Goal: Task Accomplishment & Management: Use online tool/utility

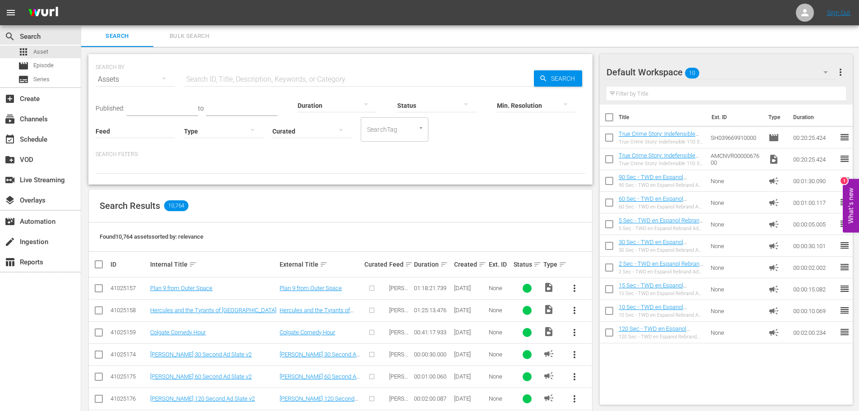
click at [58, 108] on div "subscriptions Channels" at bounding box center [40, 118] width 81 height 20
click at [57, 113] on div "subscriptions Channels" at bounding box center [40, 118] width 81 height 18
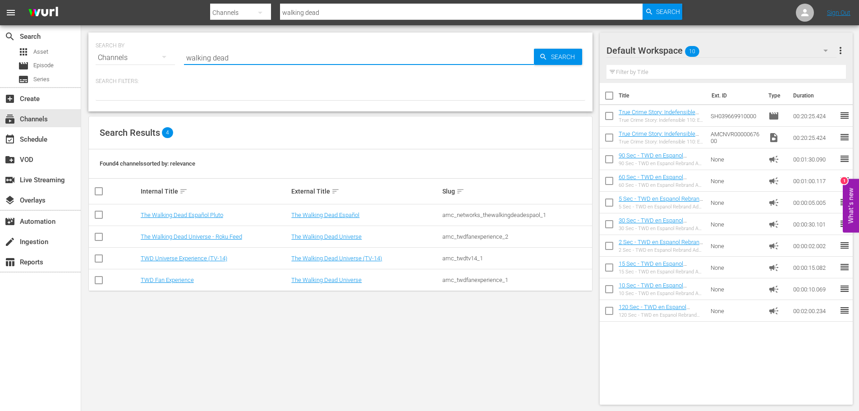
drag, startPoint x: 239, startPoint y: 55, endPoint x: 161, endPoint y: 51, distance: 78.1
click at [177, 53] on div "SEARCH BY Search By Channels Search ID, Title, Description, Keywords, or Catego…" at bounding box center [341, 52] width 490 height 32
type input "anime"
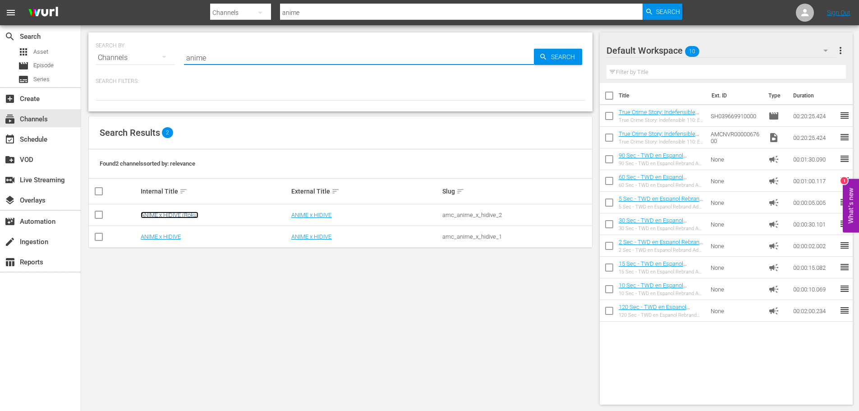
click at [190, 213] on link "ANIME x HIDIVE (Roku)" at bounding box center [170, 214] width 58 height 7
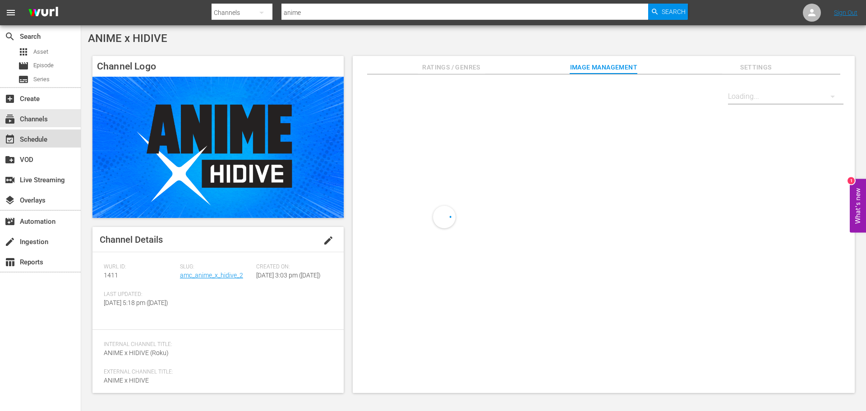
click at [30, 142] on div "event_available Schedule" at bounding box center [25, 138] width 50 height 8
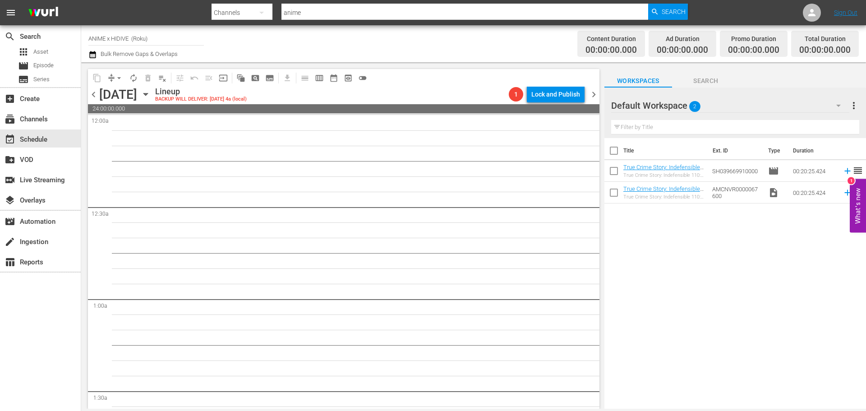
click at [151, 96] on icon "button" at bounding box center [146, 94] width 10 height 10
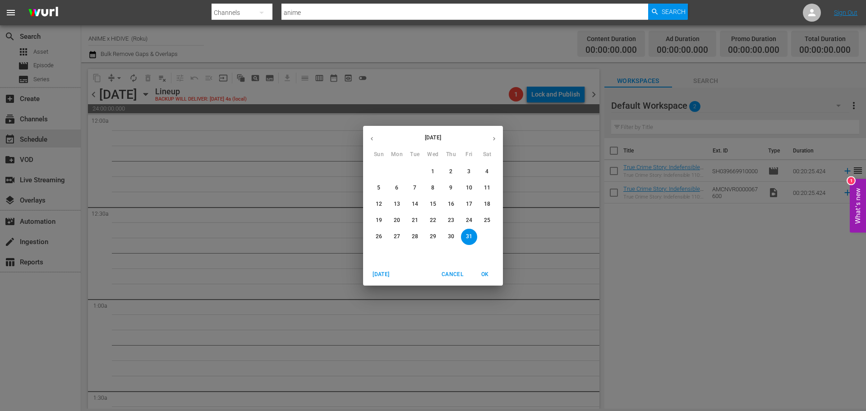
click at [365, 142] on button "button" at bounding box center [372, 139] width 18 height 18
click at [429, 201] on span "17" at bounding box center [433, 204] width 16 height 8
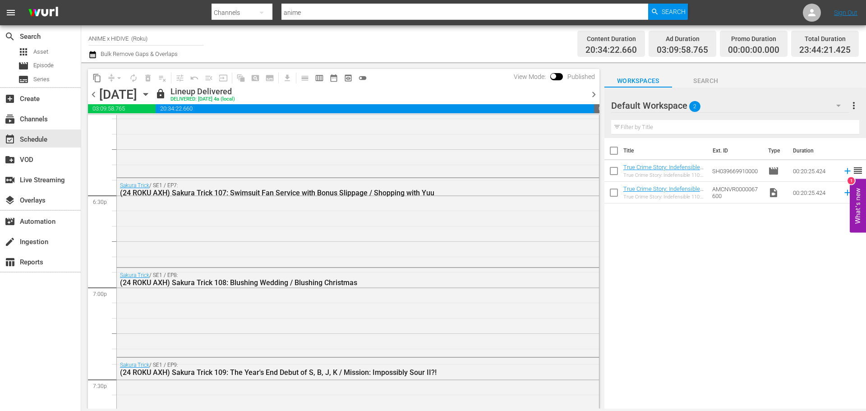
scroll to position [4155, 0]
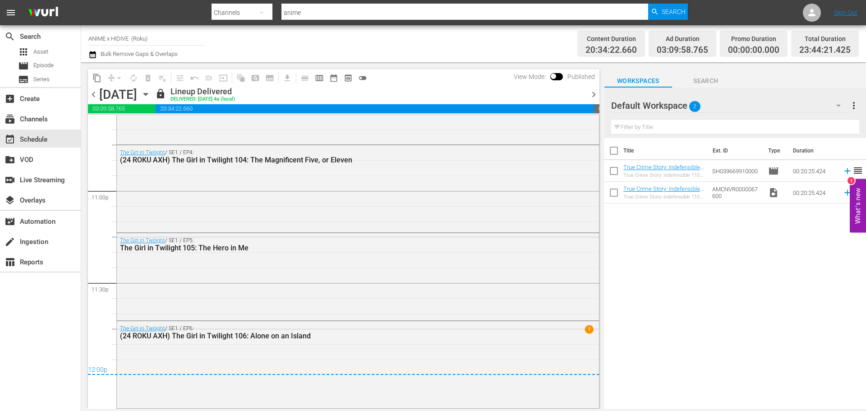
click at [596, 97] on span "chevron_right" at bounding box center [593, 94] width 11 height 11
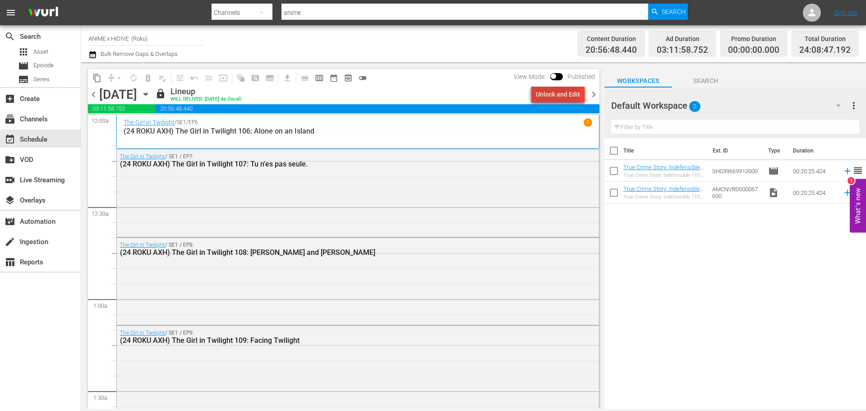
click at [551, 89] on div "Unlock and Edit" at bounding box center [558, 94] width 44 height 16
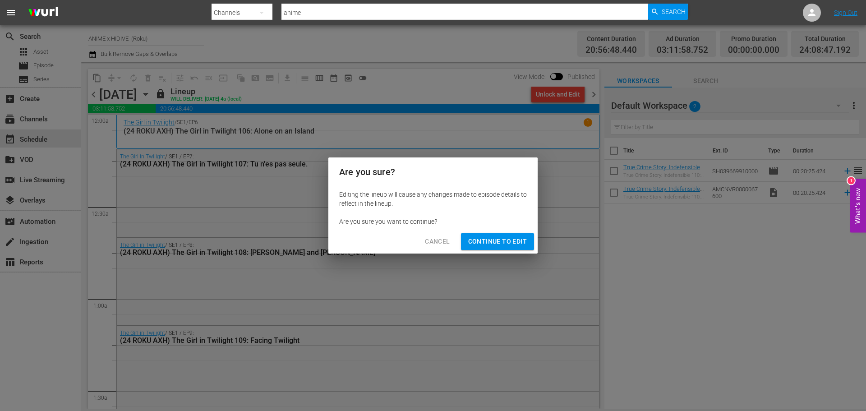
click at [483, 247] on span "Continue to Edit" at bounding box center [497, 241] width 59 height 11
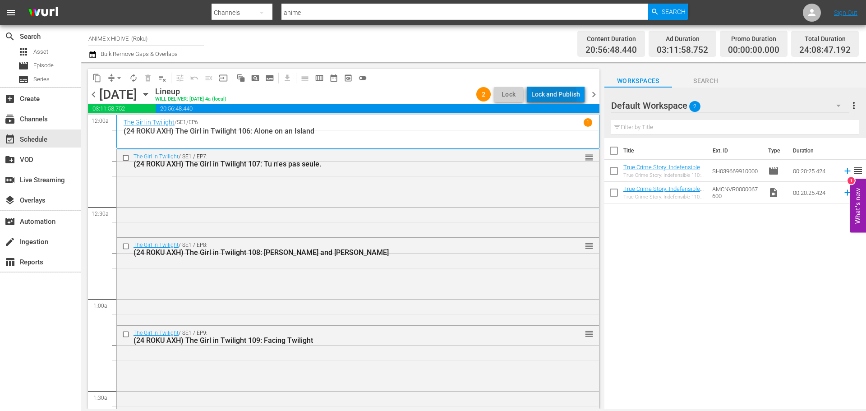
click at [552, 96] on div "Lock and Publish" at bounding box center [555, 94] width 49 height 16
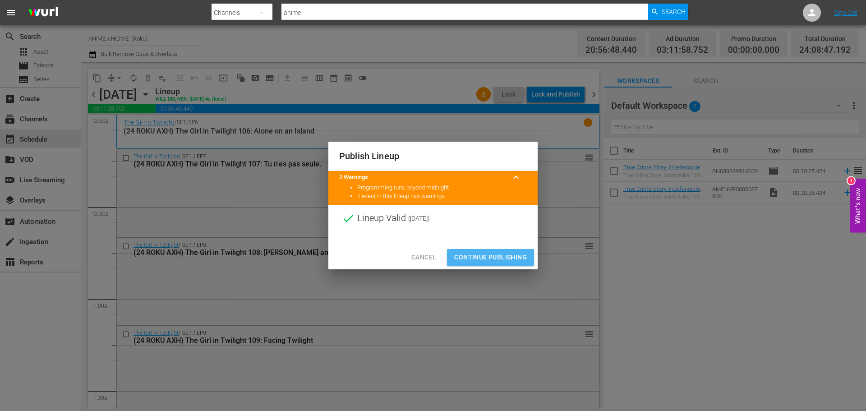
click at [500, 255] on span "Continue Publishing" at bounding box center [490, 257] width 73 height 11
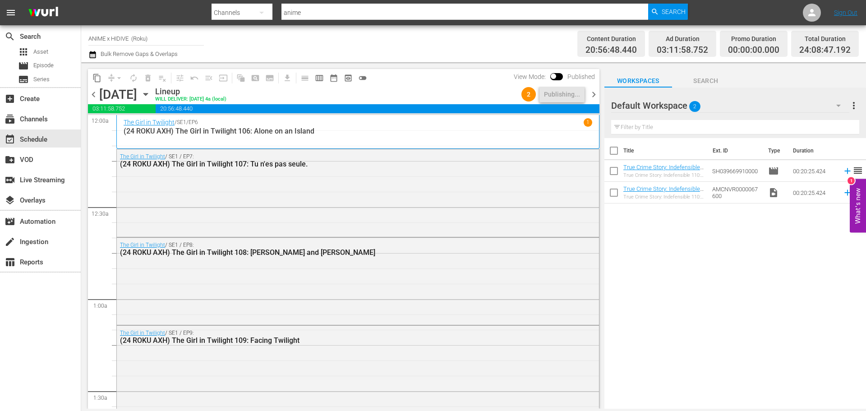
click at [591, 94] on span "chevron_right" at bounding box center [593, 94] width 11 height 11
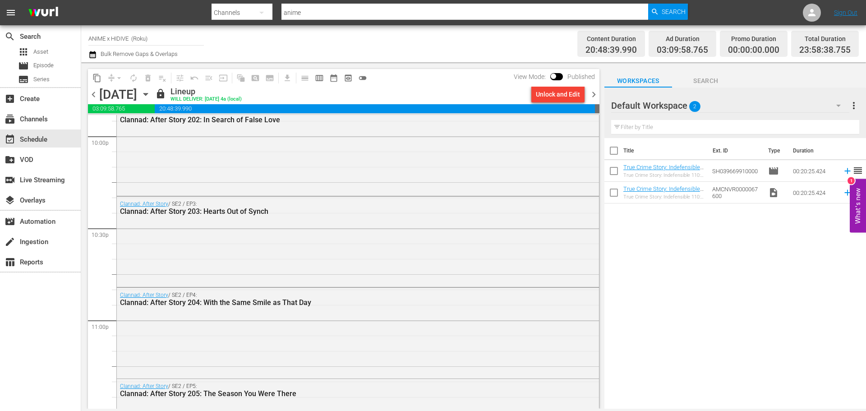
scroll to position [4178, 0]
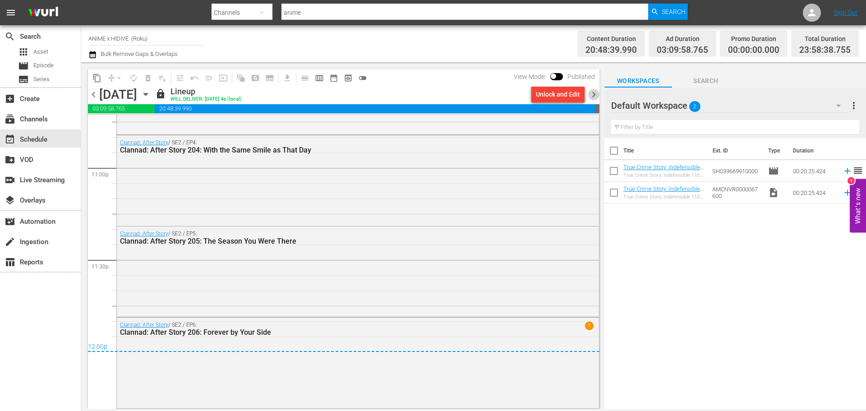
click at [597, 98] on span "chevron_right" at bounding box center [593, 94] width 11 height 11
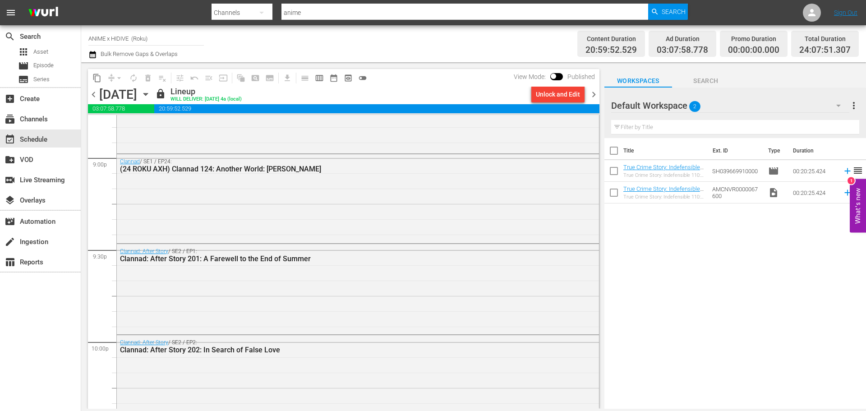
scroll to position [4202, 0]
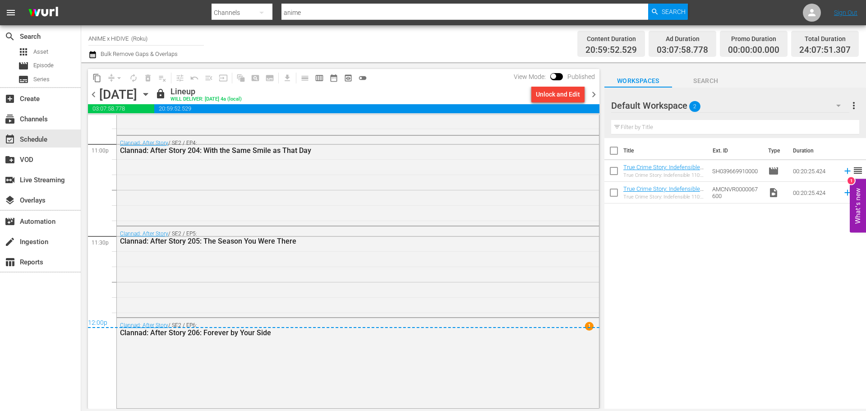
click at [592, 94] on span "chevron_right" at bounding box center [593, 94] width 11 height 11
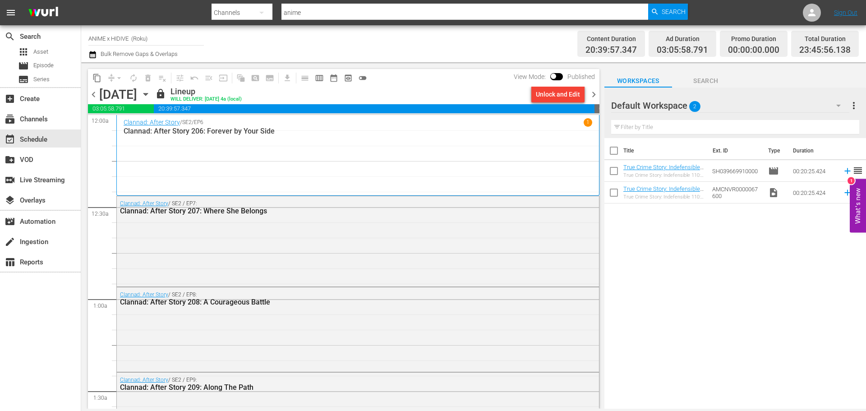
drag, startPoint x: 594, startPoint y: 91, endPoint x: 605, endPoint y: 138, distance: 49.1
click at [594, 91] on span "chevron_right" at bounding box center [593, 94] width 11 height 11
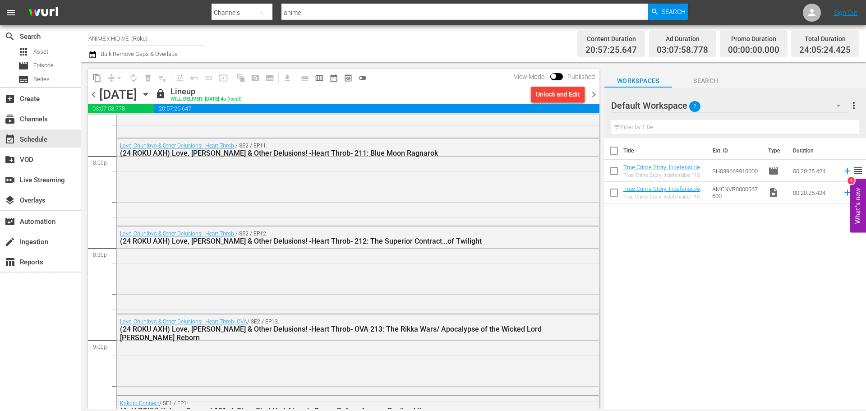
scroll to position [4176, 0]
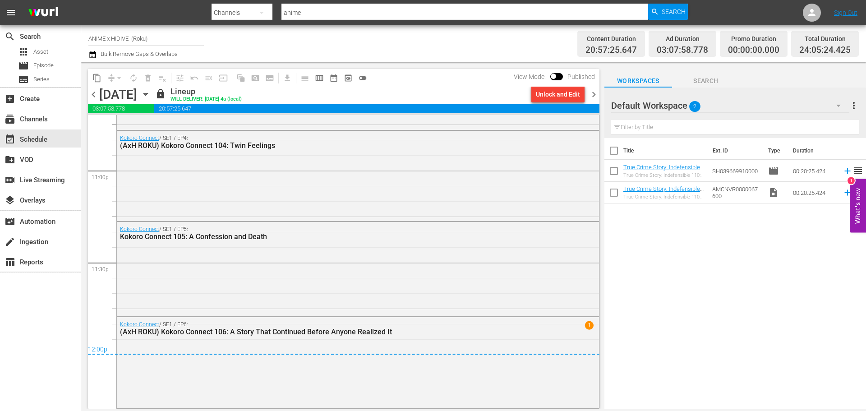
click at [93, 94] on span "chevron_left" at bounding box center [93, 94] width 11 height 11
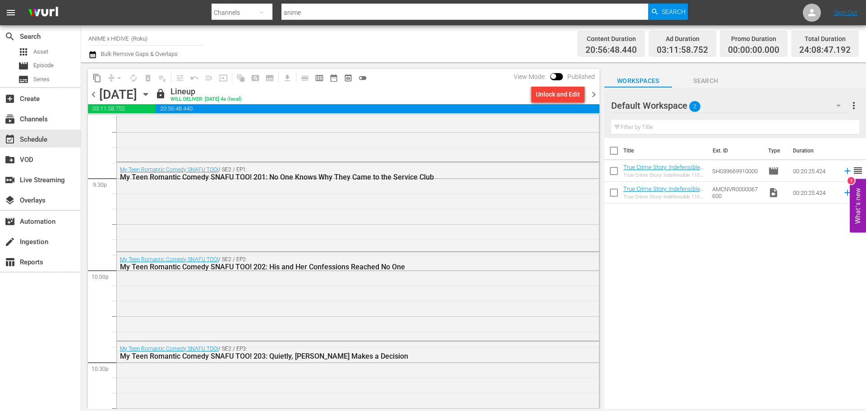
scroll to position [4182, 0]
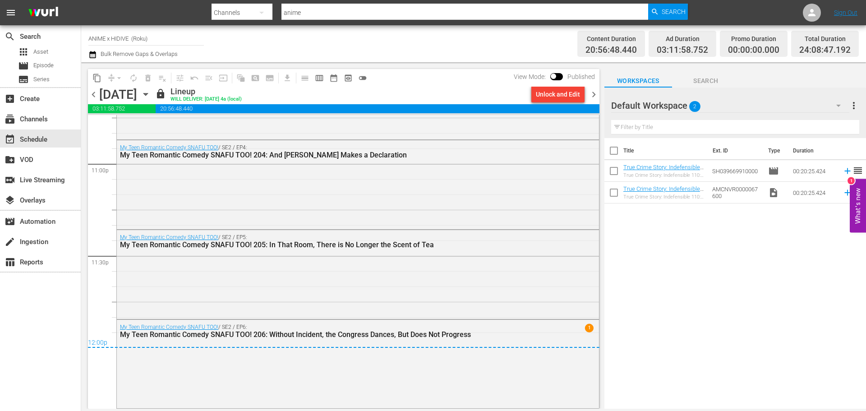
click at [593, 96] on span "chevron_right" at bounding box center [593, 94] width 11 height 11
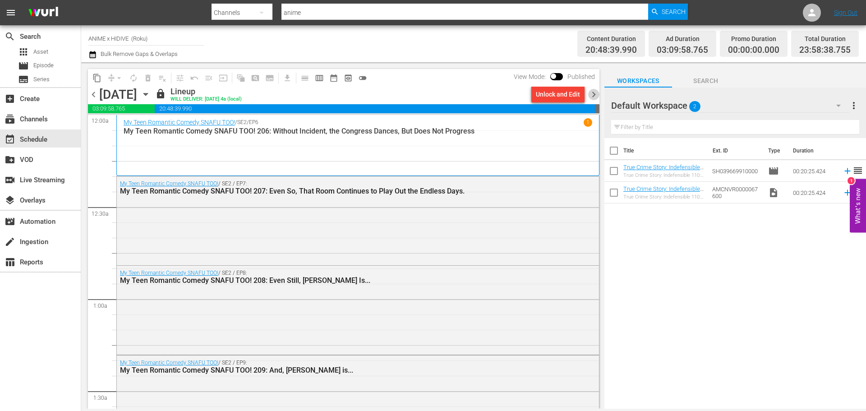
click at [590, 92] on span "chevron_right" at bounding box center [593, 94] width 11 height 11
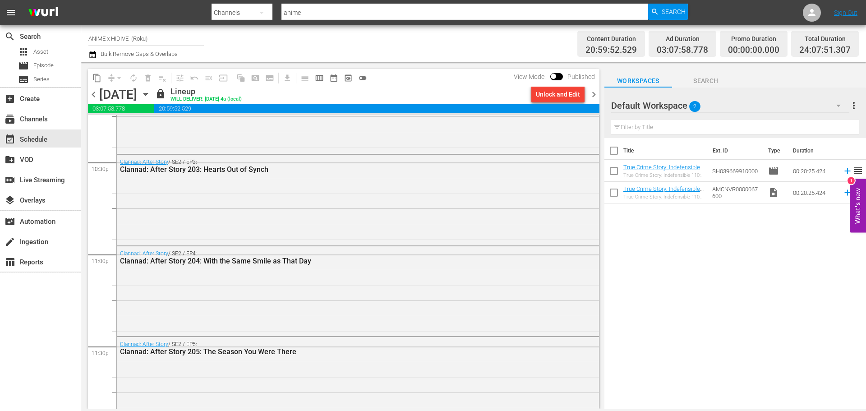
scroll to position [4202, 0]
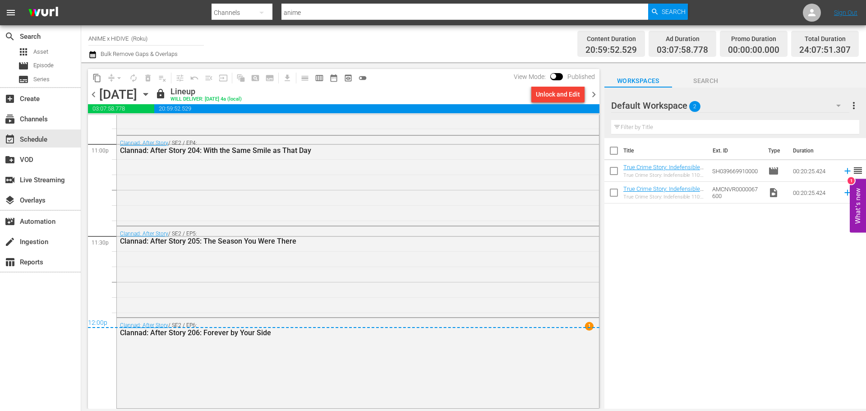
click at [590, 99] on span "chevron_right" at bounding box center [593, 94] width 11 height 11
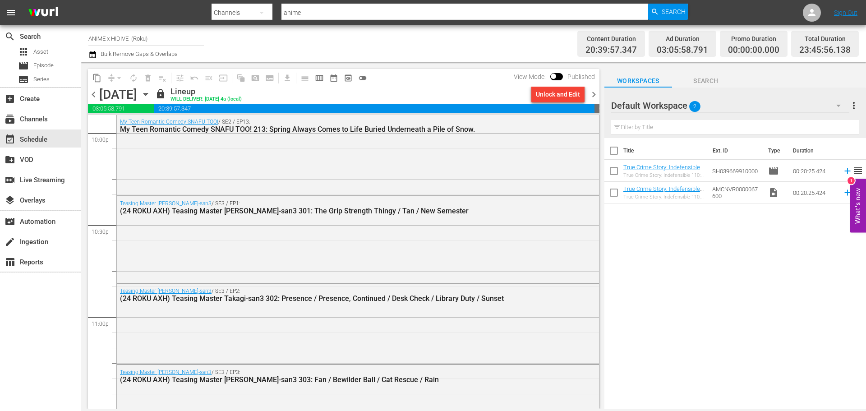
scroll to position [4159, 0]
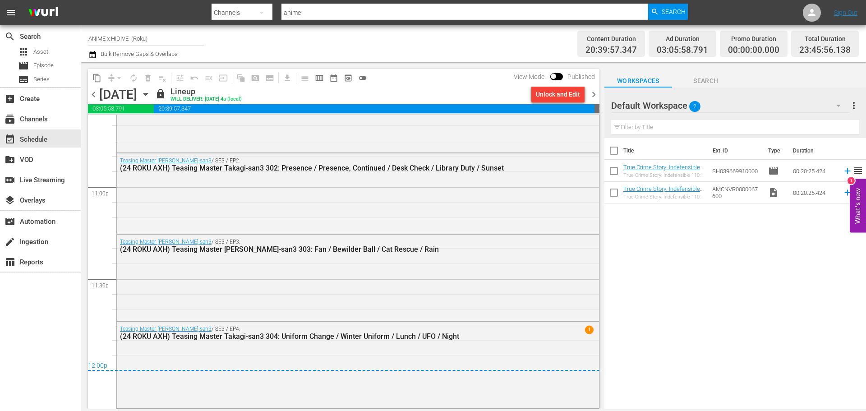
click at [151, 96] on icon "button" at bounding box center [146, 94] width 10 height 10
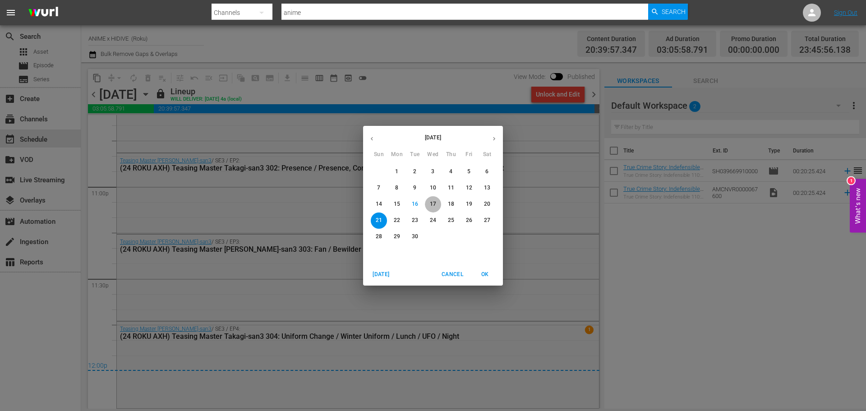
click at [435, 206] on p "17" at bounding box center [433, 204] width 6 height 8
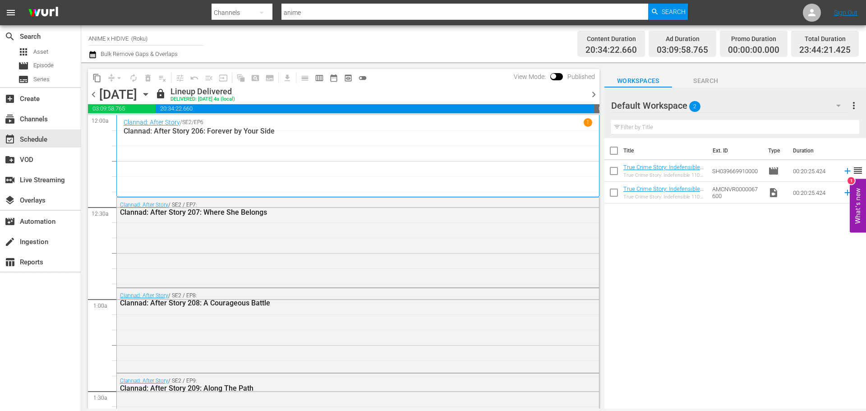
click at [591, 94] on span "chevron_right" at bounding box center [593, 94] width 11 height 11
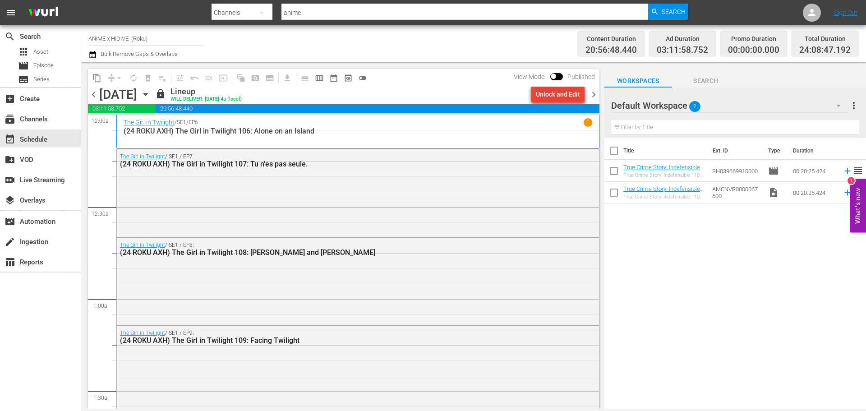
click at [561, 97] on div "Unlock and Edit" at bounding box center [558, 94] width 44 height 16
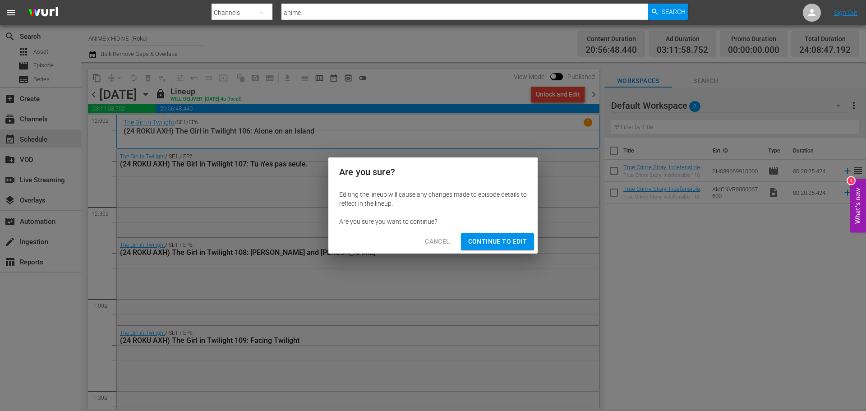
click at [520, 241] on span "Continue to Edit" at bounding box center [497, 241] width 59 height 11
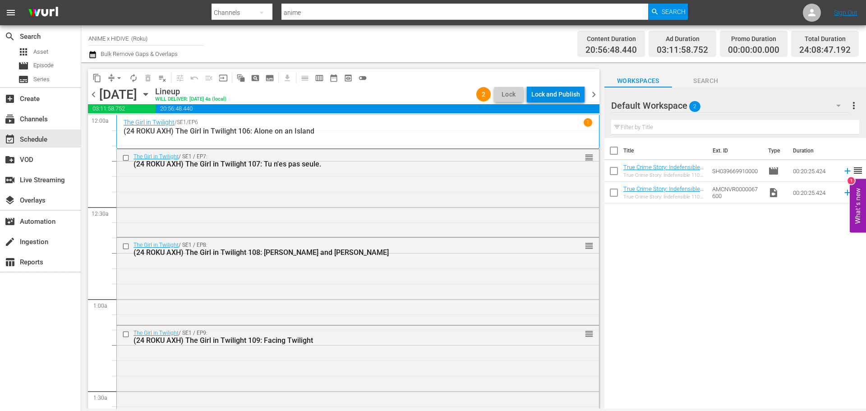
click at [545, 95] on div "Lock and Publish" at bounding box center [555, 94] width 49 height 16
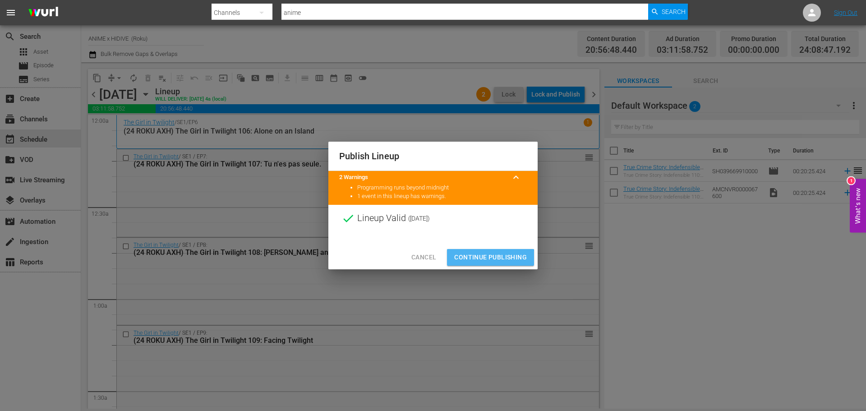
click at [478, 261] on span "Continue Publishing" at bounding box center [490, 257] width 73 height 11
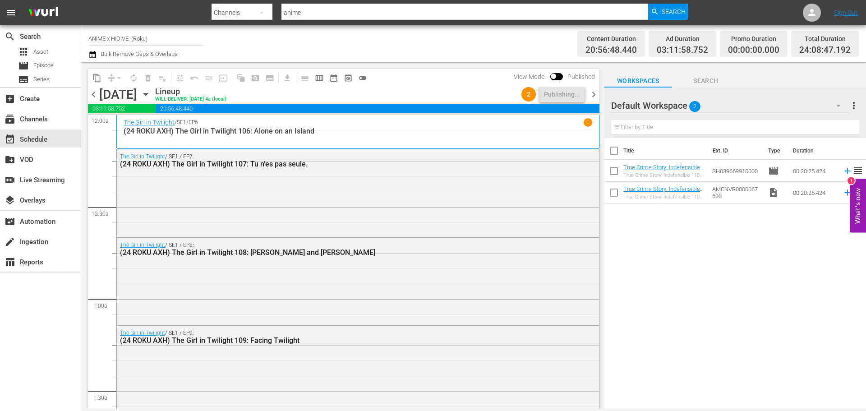
click at [597, 95] on span "chevron_right" at bounding box center [593, 94] width 11 height 11
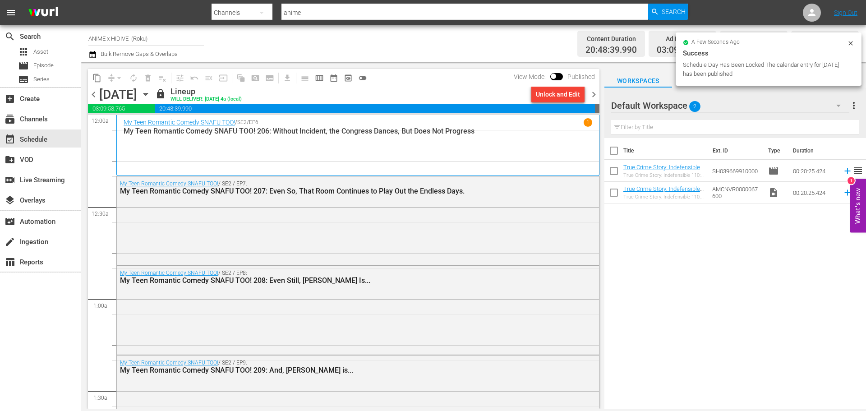
click at [564, 98] on div "Unlock and Edit" at bounding box center [558, 94] width 44 height 16
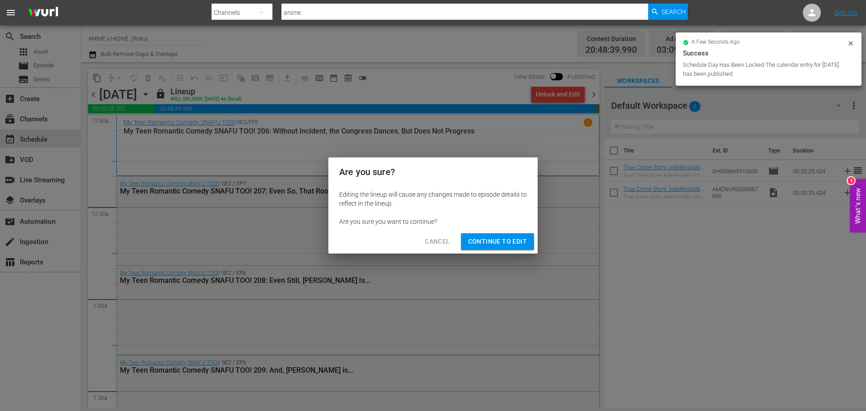
click at [518, 247] on button "Continue to Edit" at bounding box center [497, 241] width 73 height 17
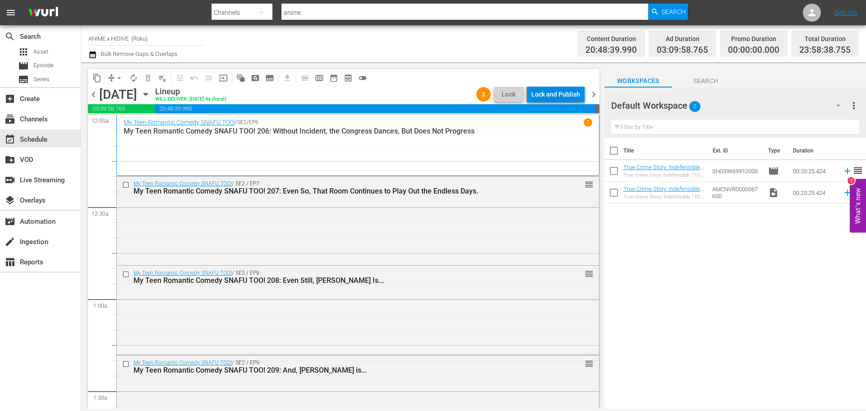
click at [569, 90] on div "Lock and Publish" at bounding box center [555, 94] width 49 height 16
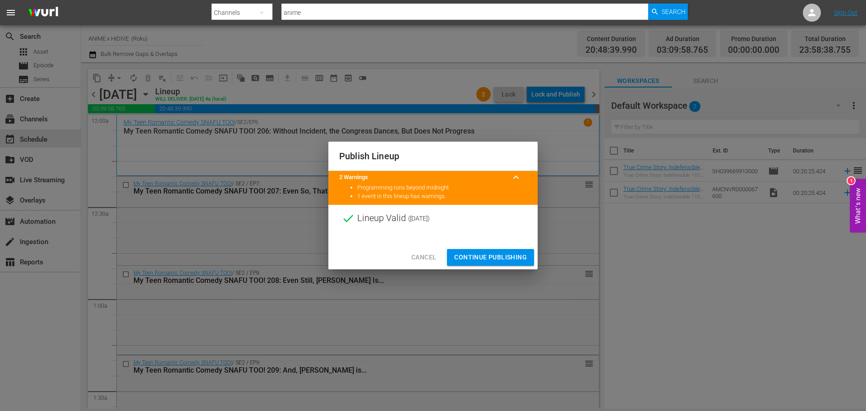
click at [515, 262] on span "Continue Publishing" at bounding box center [490, 257] width 73 height 11
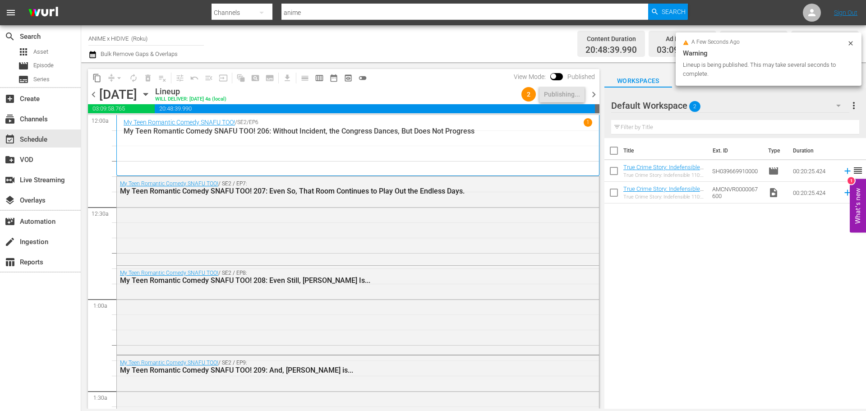
click at [595, 94] on span "chevron_right" at bounding box center [593, 94] width 11 height 11
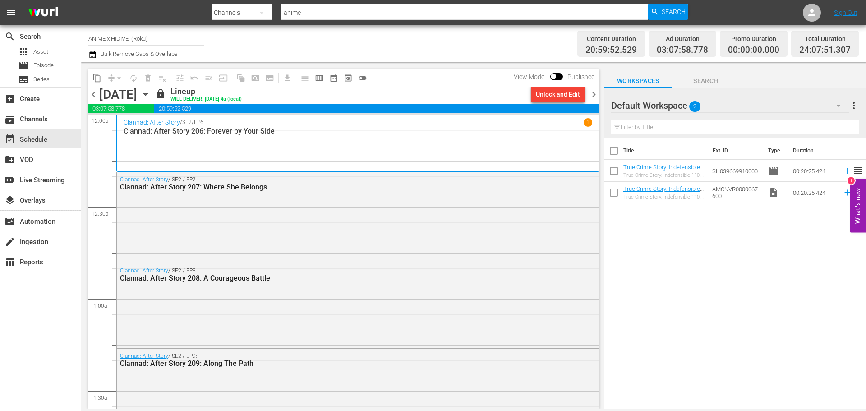
click at [560, 96] on div "Unlock and Edit" at bounding box center [558, 94] width 44 height 16
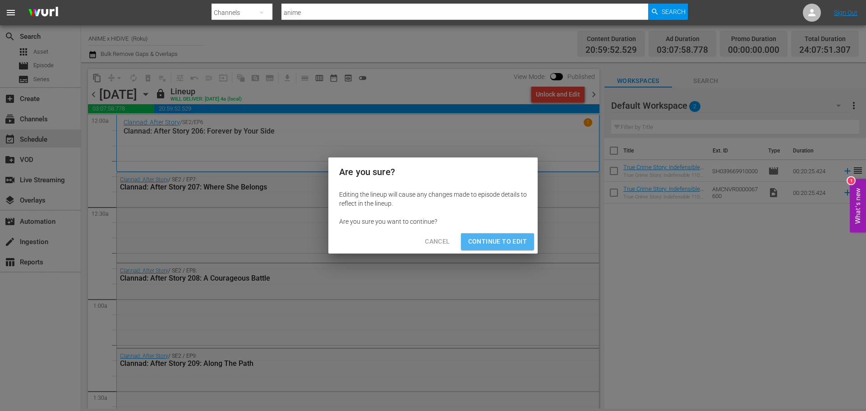
click at [519, 243] on span "Continue to Edit" at bounding box center [497, 241] width 59 height 11
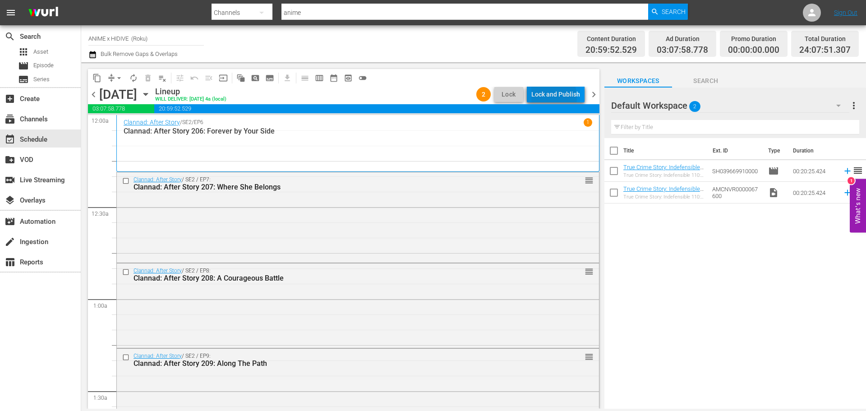
click at [547, 97] on div "Lock and Publish" at bounding box center [555, 94] width 49 height 16
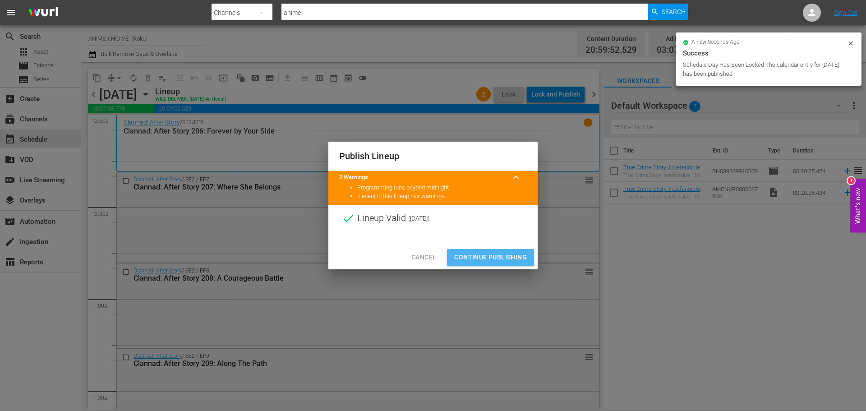
click at [504, 253] on span "Continue Publishing" at bounding box center [490, 257] width 73 height 11
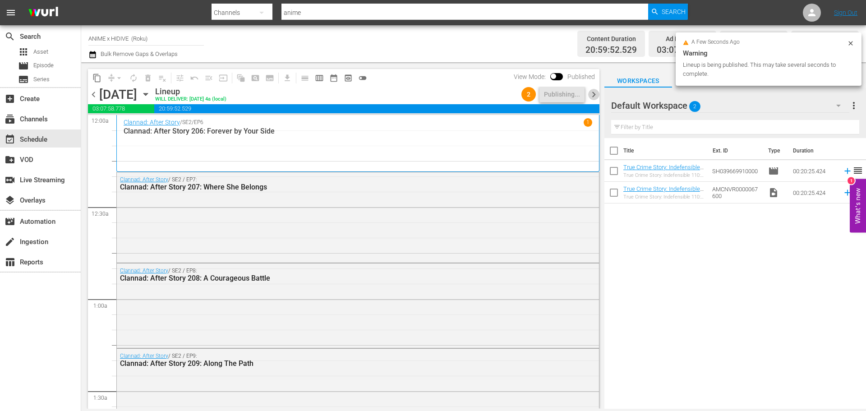
click at [595, 95] on span "chevron_right" at bounding box center [593, 94] width 11 height 11
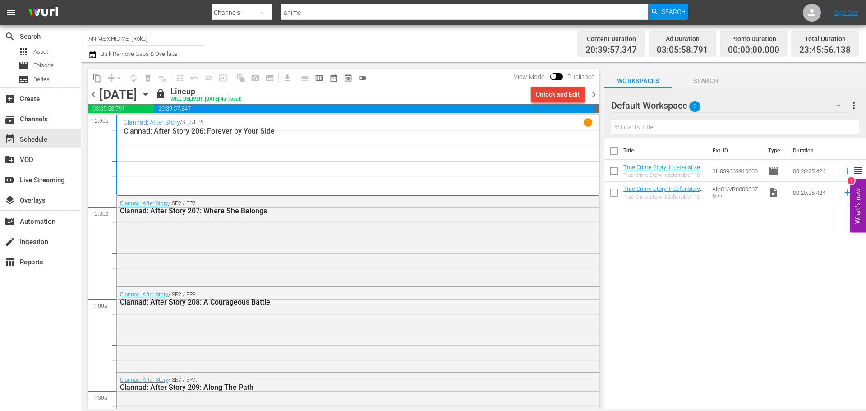
click at [551, 92] on div "Unlock and Edit" at bounding box center [558, 94] width 44 height 16
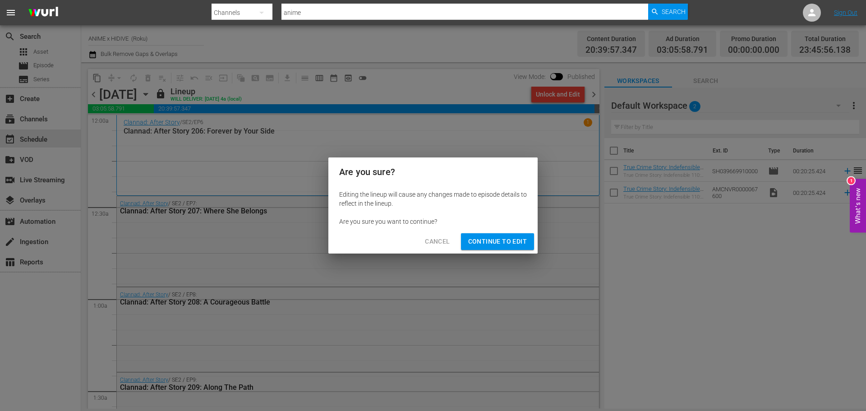
click at [518, 236] on span "Continue to Edit" at bounding box center [497, 241] width 59 height 11
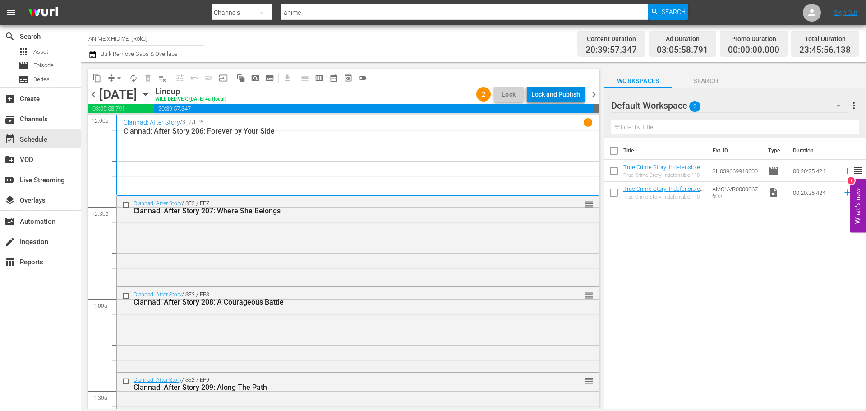
click at [542, 92] on div "Lock and Publish" at bounding box center [555, 94] width 49 height 16
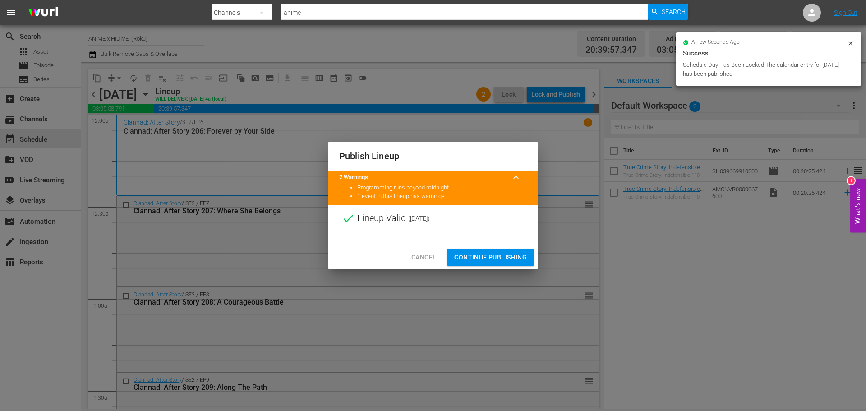
click at [518, 248] on div "Cancel Continue Publishing" at bounding box center [432, 257] width 209 height 24
click at [516, 255] on span "Continue Publishing" at bounding box center [490, 257] width 73 height 11
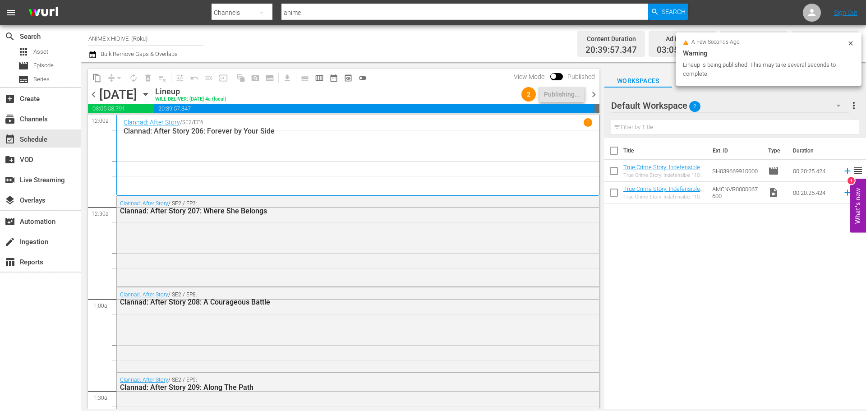
click at [592, 97] on span "chevron_right" at bounding box center [593, 94] width 11 height 11
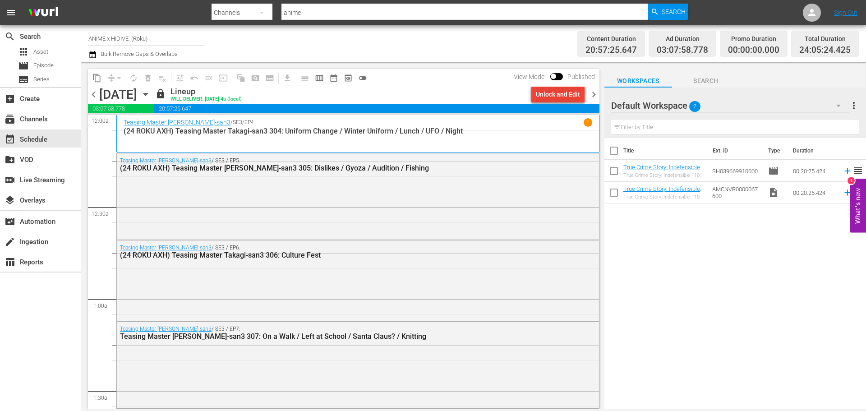
click at [553, 100] on div "Unlock and Edit" at bounding box center [558, 94] width 44 height 16
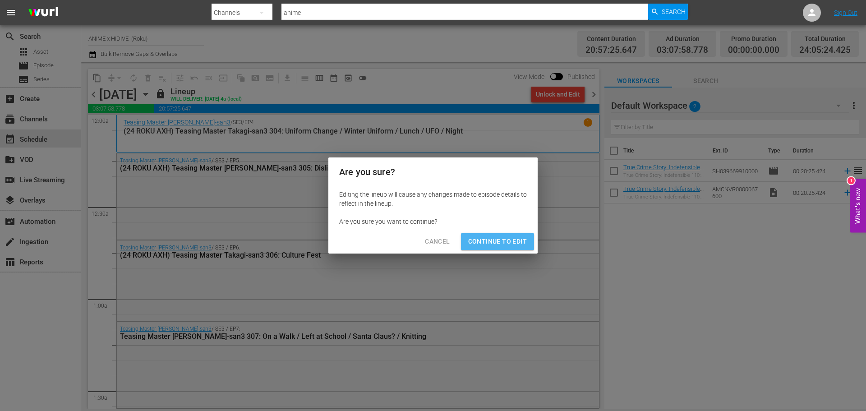
click at [514, 243] on span "Continue to Edit" at bounding box center [497, 241] width 59 height 11
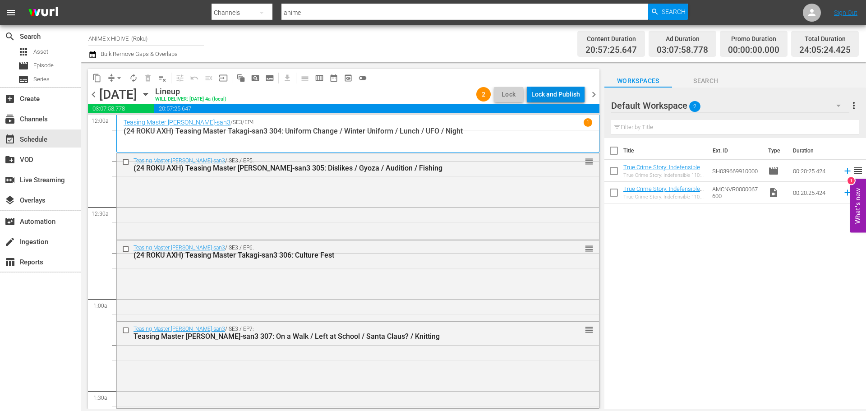
click at [542, 89] on div "Lock and Publish" at bounding box center [555, 94] width 49 height 16
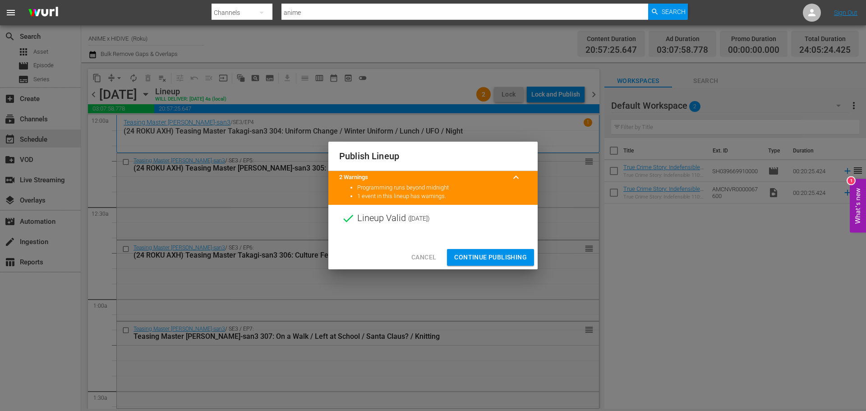
click at [502, 256] on span "Continue Publishing" at bounding box center [490, 257] width 73 height 11
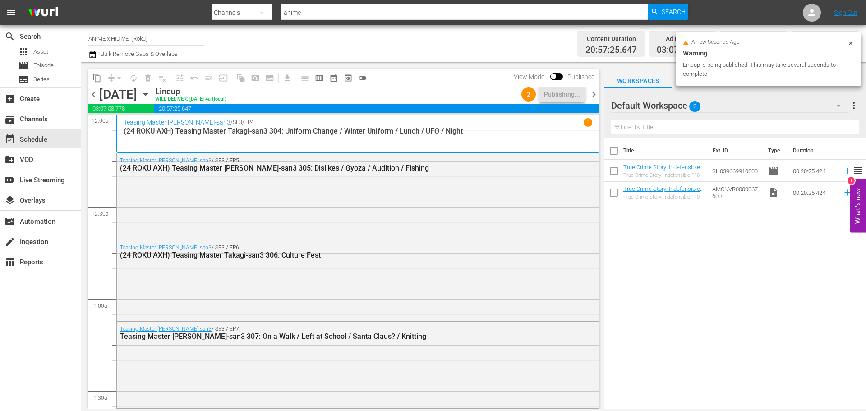
click at [591, 94] on span "chevron_right" at bounding box center [593, 94] width 11 height 11
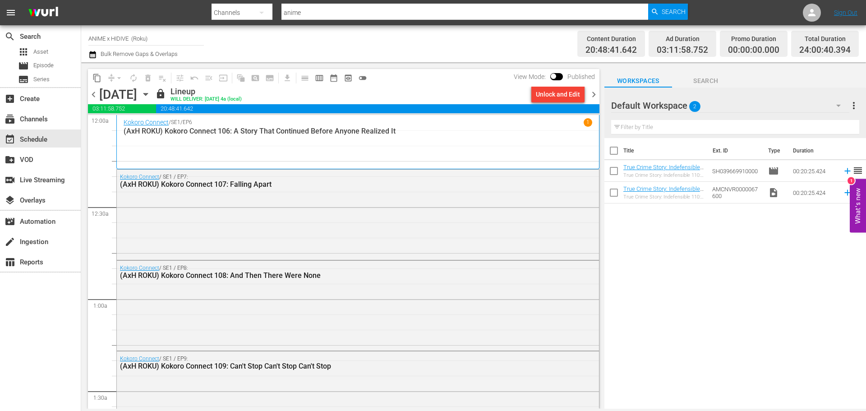
click at [569, 97] on div "Unlock and Edit" at bounding box center [558, 94] width 44 height 16
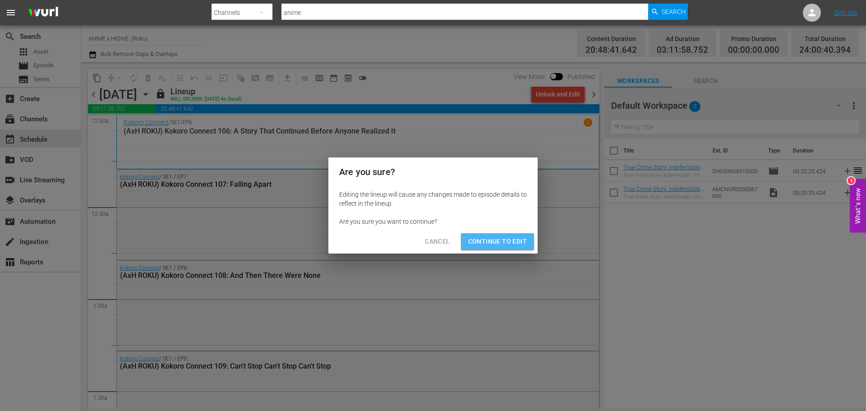
click at [502, 237] on span "Continue to Edit" at bounding box center [497, 241] width 59 height 11
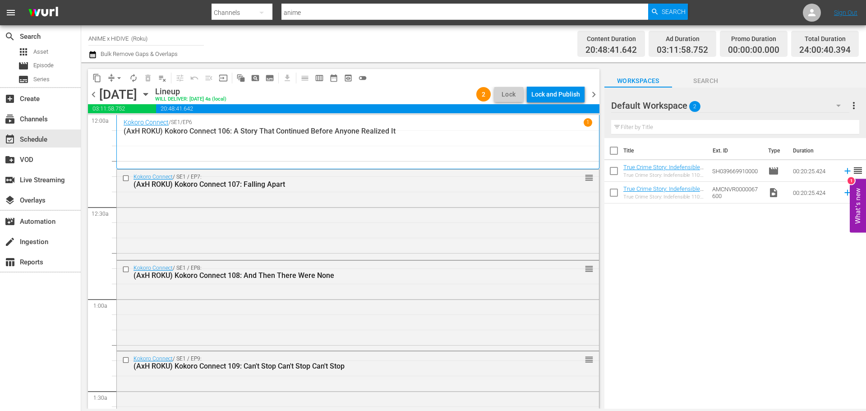
click at [545, 94] on div "Lock and Publish" at bounding box center [555, 94] width 49 height 16
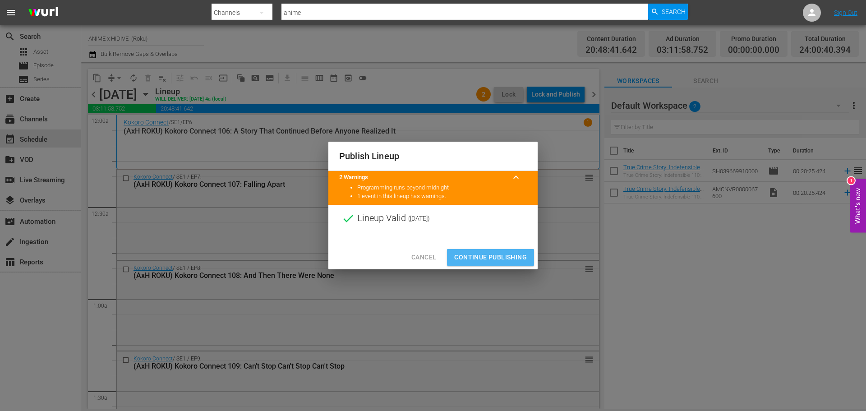
click at [491, 253] on span "Continue Publishing" at bounding box center [490, 257] width 73 height 11
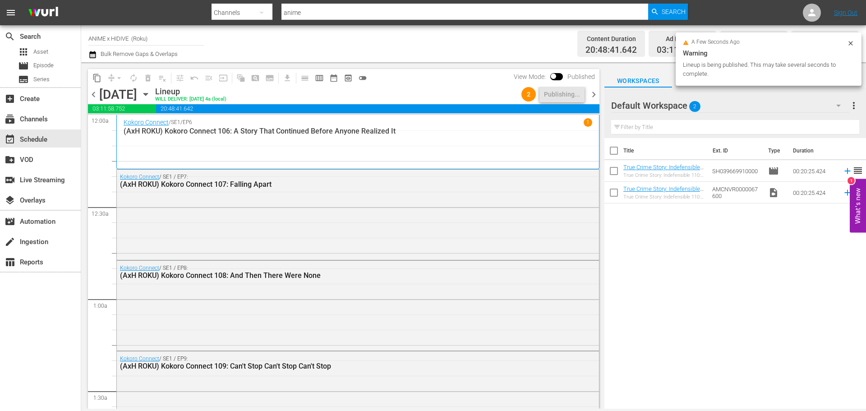
click at [592, 95] on span "chevron_right" at bounding box center [593, 94] width 11 height 11
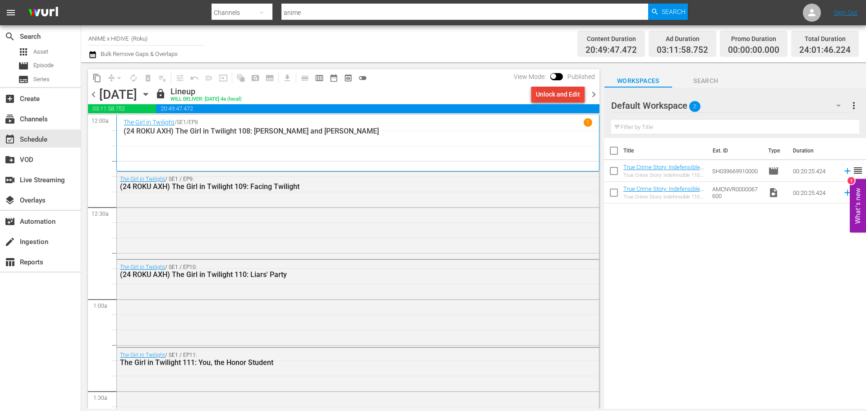
click at [551, 94] on div "Unlock and Edit" at bounding box center [558, 94] width 44 height 16
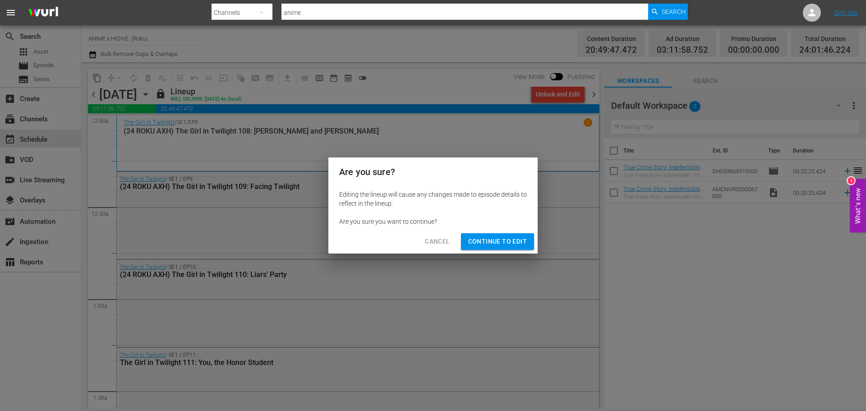
click at [491, 234] on button "Continue to Edit" at bounding box center [497, 241] width 73 height 17
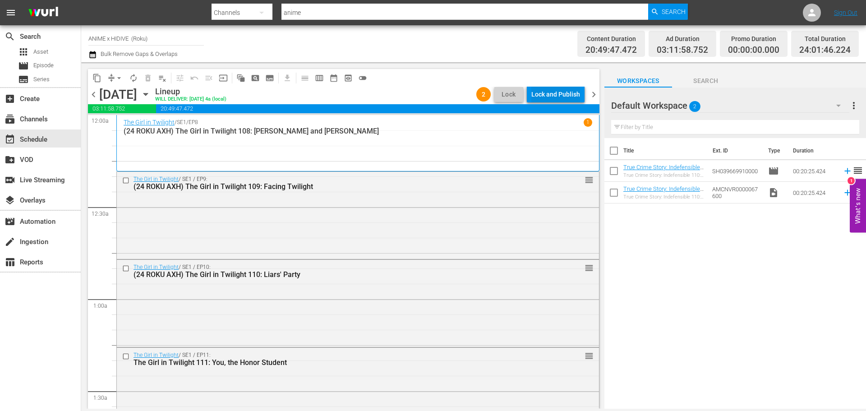
click at [554, 97] on div "Lock and Publish" at bounding box center [555, 94] width 49 height 16
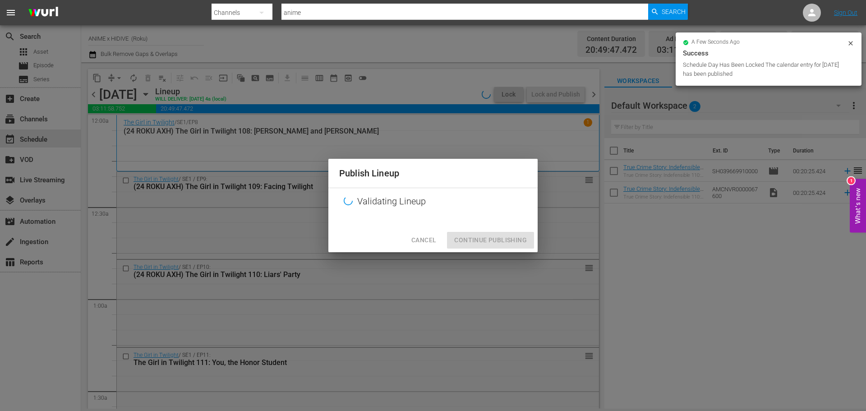
click at [847, 42] on icon at bounding box center [850, 43] width 7 height 7
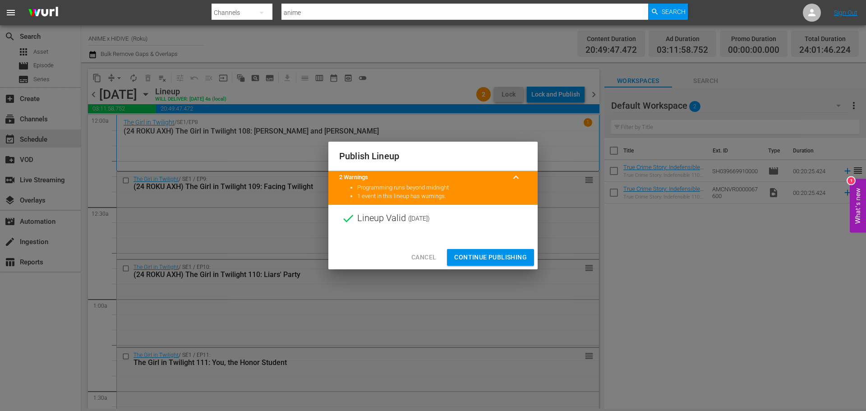
click at [497, 256] on span "Continue Publishing" at bounding box center [490, 257] width 73 height 11
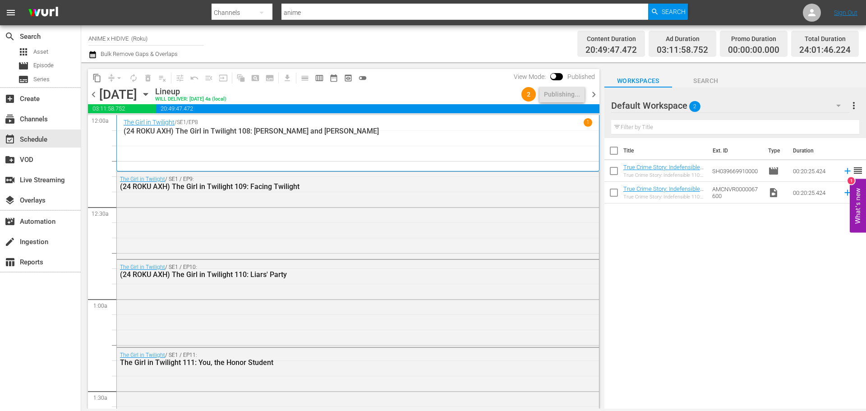
click at [593, 97] on span "chevron_right" at bounding box center [593, 94] width 11 height 11
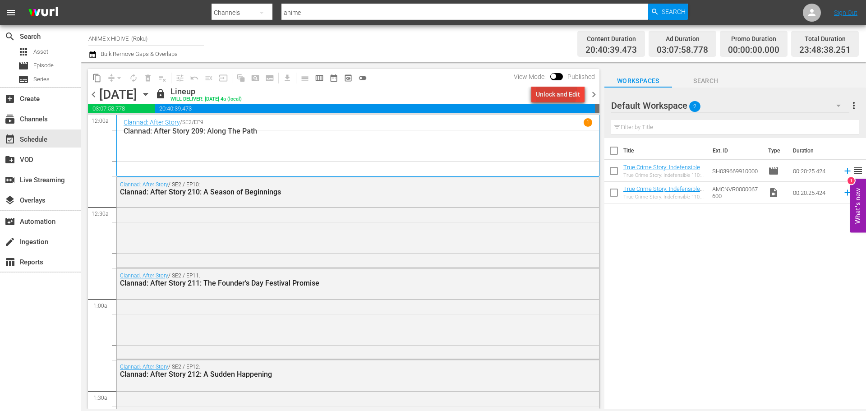
click at [537, 90] on div "Unlock and Edit" at bounding box center [558, 94] width 44 height 16
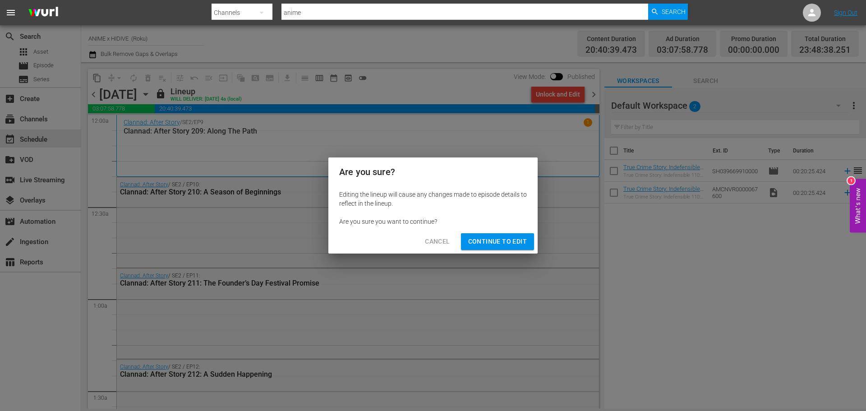
click at [489, 250] on div "Cancel Continue to Edit" at bounding box center [432, 242] width 209 height 24
click at [495, 241] on span "Continue to Edit" at bounding box center [497, 241] width 59 height 11
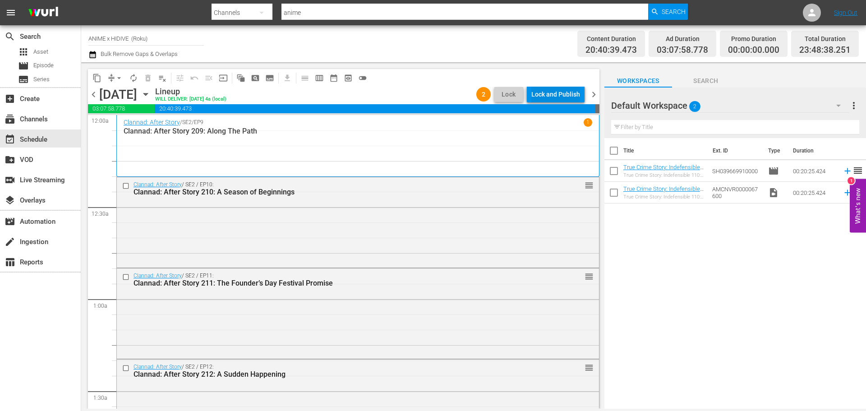
click at [560, 101] on div "Lock and Publish" at bounding box center [555, 94] width 49 height 16
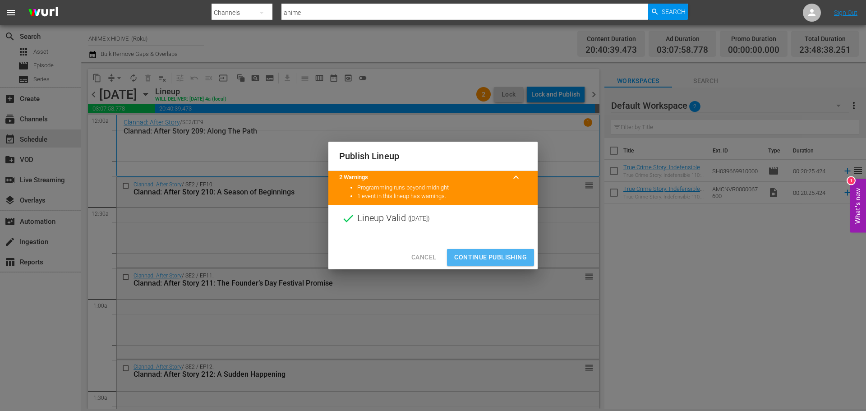
click at [496, 254] on span "Continue Publishing" at bounding box center [490, 257] width 73 height 11
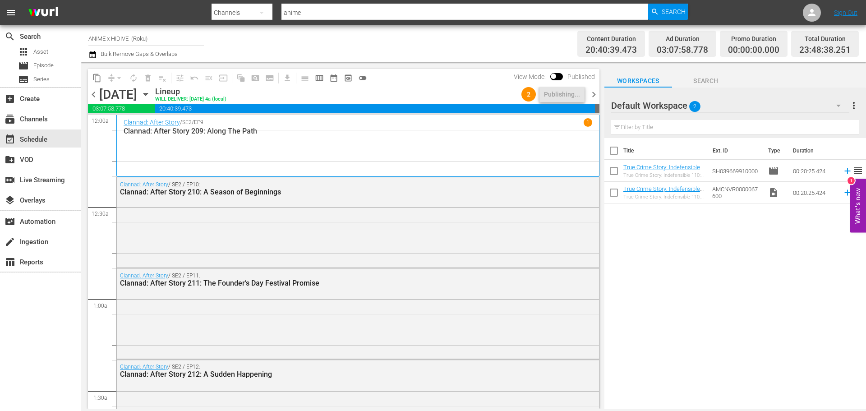
click at [594, 93] on span "chevron_right" at bounding box center [593, 94] width 11 height 11
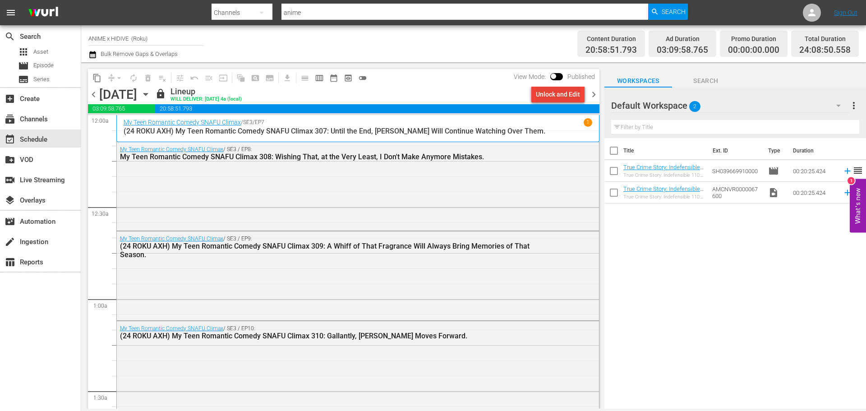
click at [560, 94] on div "Unlock and Edit" at bounding box center [558, 94] width 44 height 16
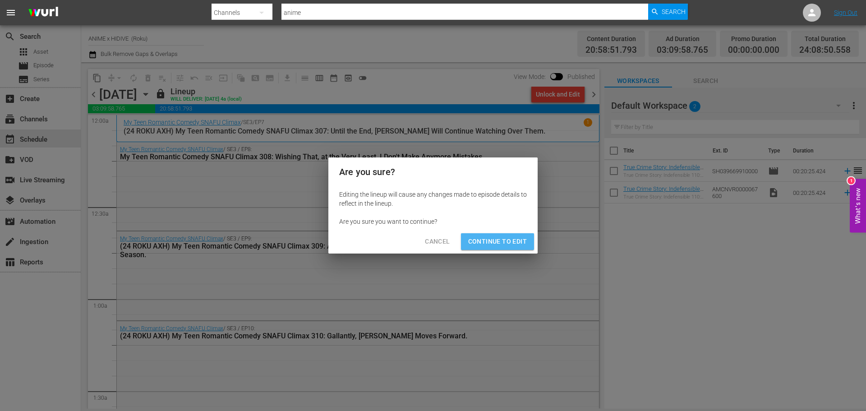
click at [513, 243] on span "Continue to Edit" at bounding box center [497, 241] width 59 height 11
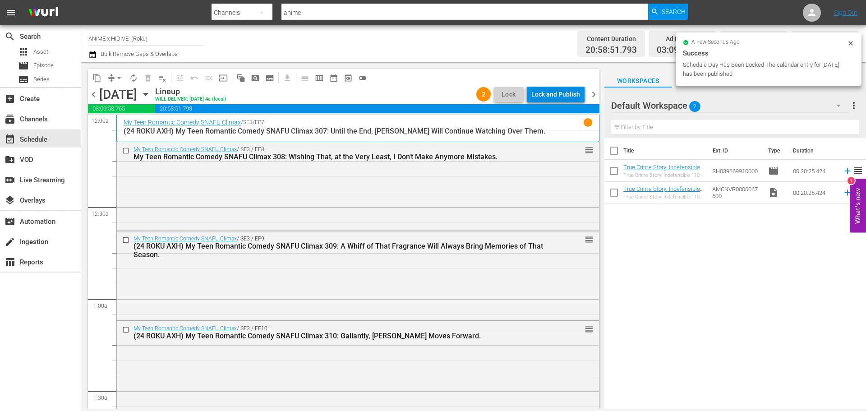
click at [549, 97] on div "Lock and Publish" at bounding box center [555, 94] width 49 height 16
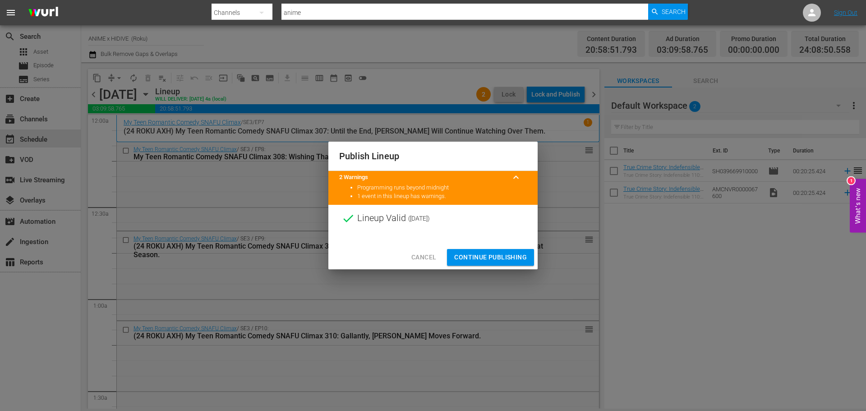
click at [494, 260] on span "Continue Publishing" at bounding box center [490, 257] width 73 height 11
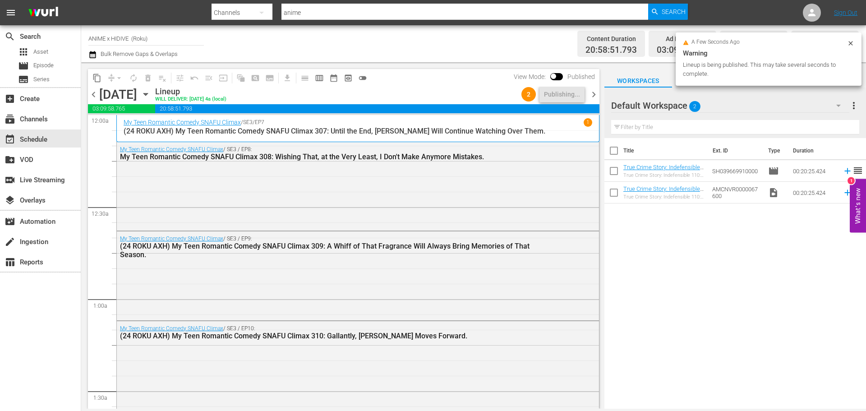
click at [592, 96] on span "chevron_right" at bounding box center [593, 94] width 11 height 11
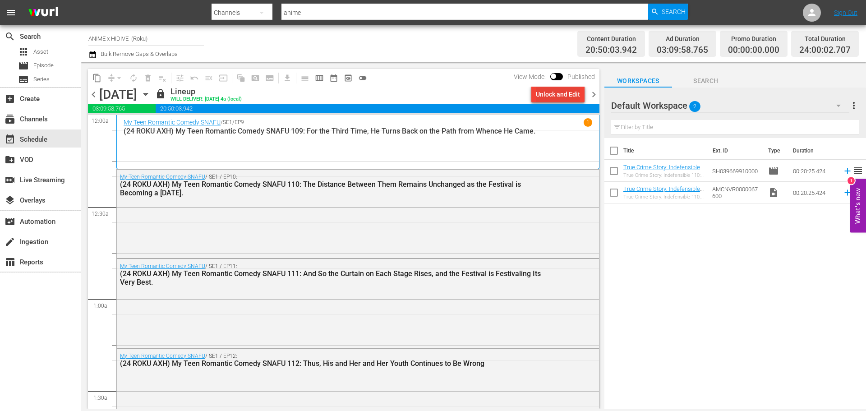
click at [562, 96] on div "Unlock and Edit" at bounding box center [558, 94] width 44 height 16
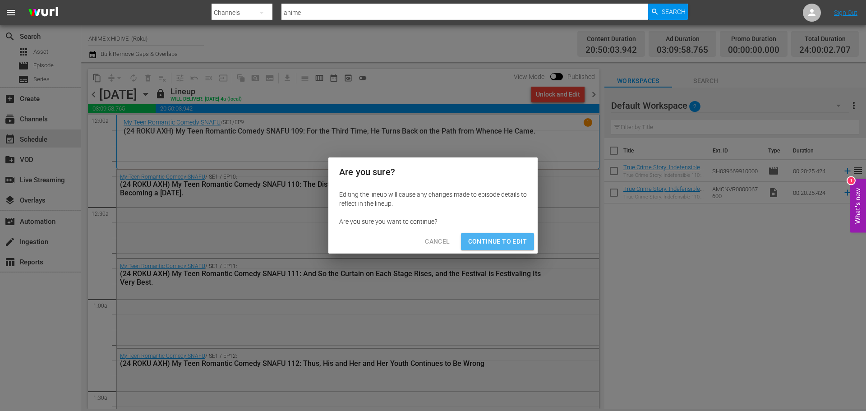
click at [502, 236] on span "Continue to Edit" at bounding box center [497, 241] width 59 height 11
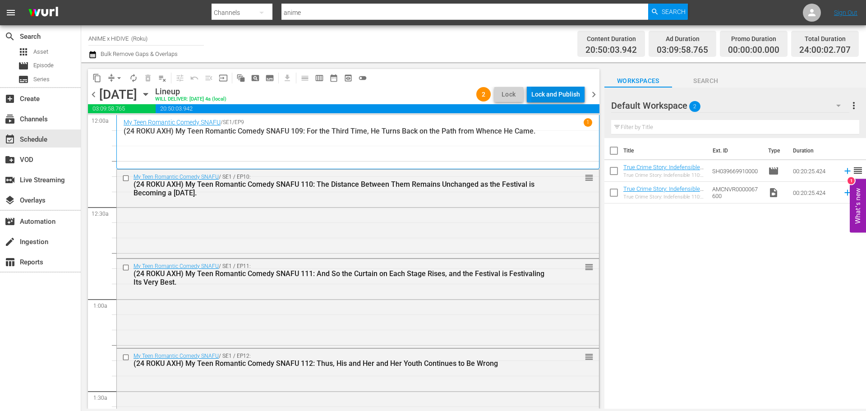
click at [565, 93] on div "Lock and Publish" at bounding box center [555, 94] width 49 height 16
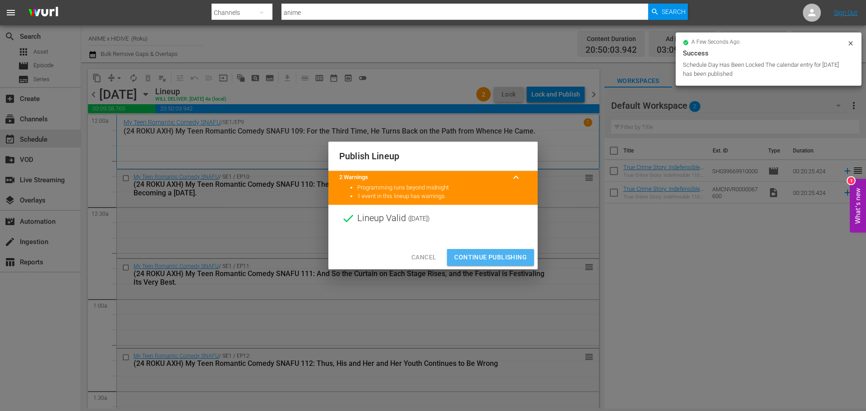
click at [507, 252] on span "Continue Publishing" at bounding box center [490, 257] width 73 height 11
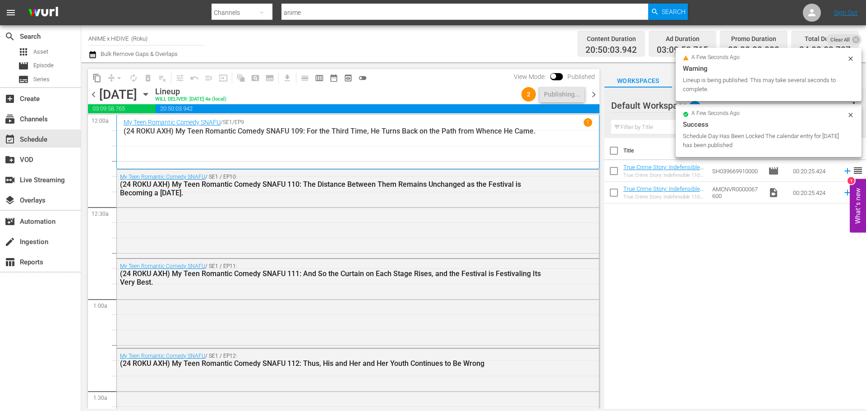
click at [597, 95] on span "chevron_right" at bounding box center [593, 94] width 11 height 11
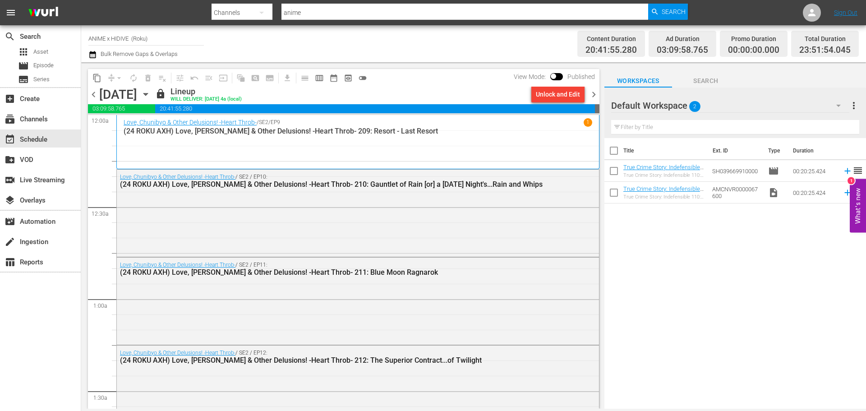
click at [567, 99] on div "Unlock and Edit" at bounding box center [558, 94] width 44 height 16
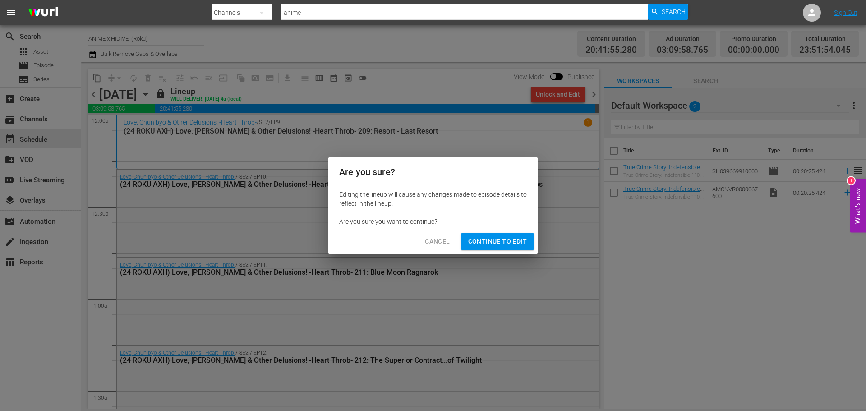
click at [505, 248] on button "Continue to Edit" at bounding box center [497, 241] width 73 height 17
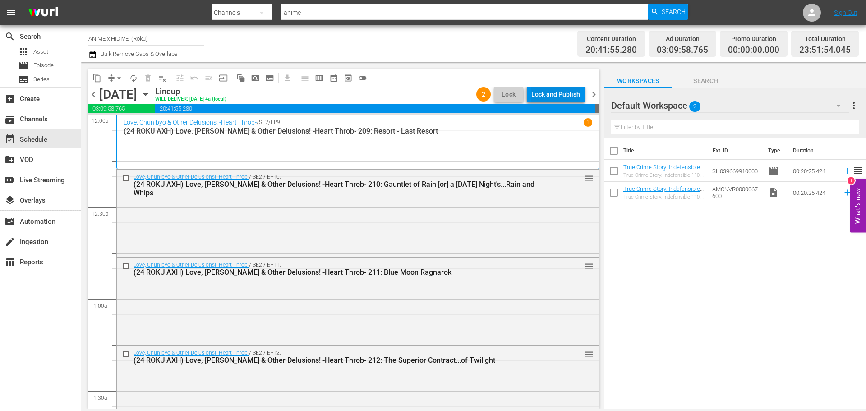
click at [553, 95] on div "Lock and Publish" at bounding box center [555, 94] width 49 height 16
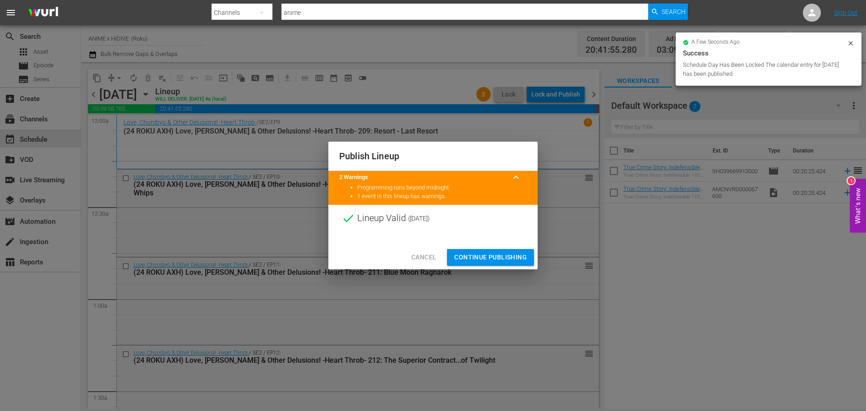
click at [500, 260] on span "Continue Publishing" at bounding box center [490, 257] width 73 height 11
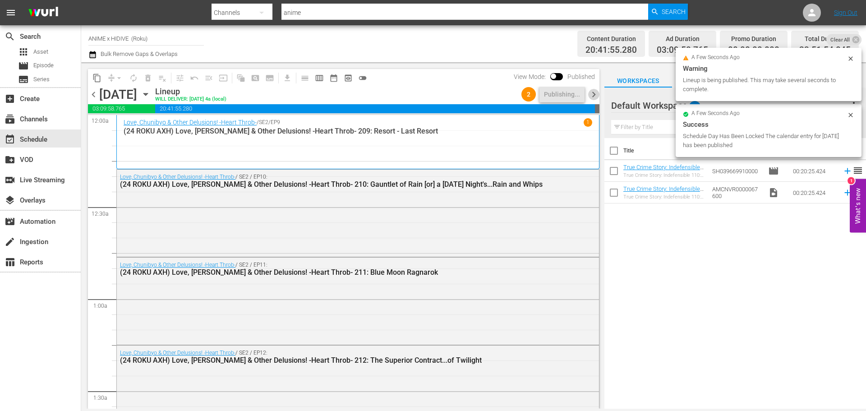
click at [591, 97] on span "chevron_right" at bounding box center [593, 94] width 11 height 11
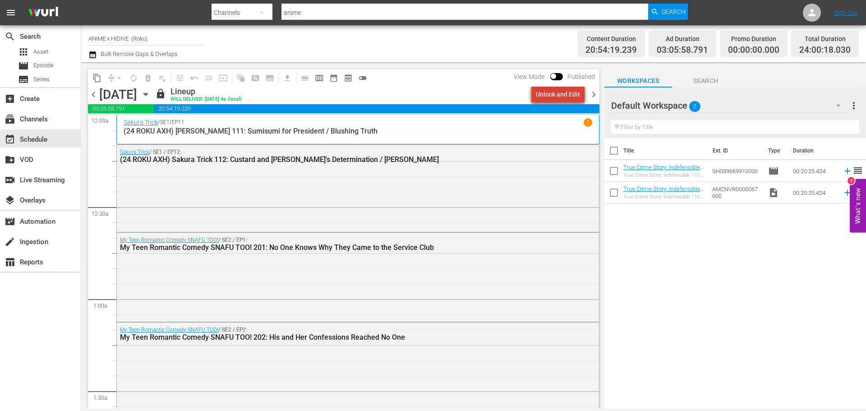
click at [564, 100] on div "Unlock and Edit" at bounding box center [558, 94] width 44 height 16
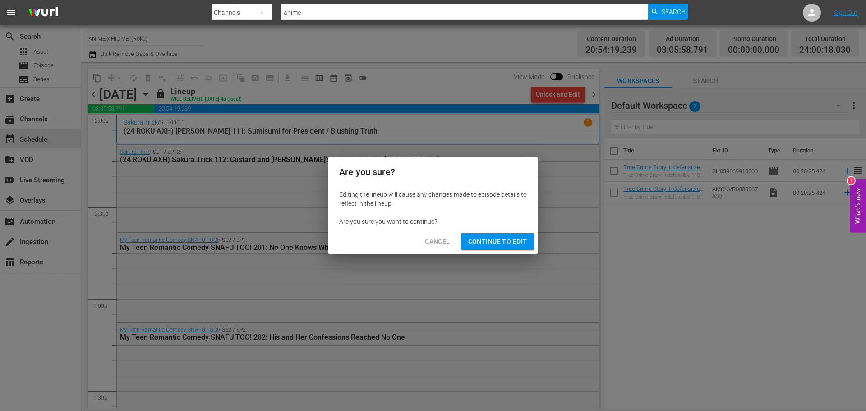
click at [519, 237] on span "Continue to Edit" at bounding box center [497, 241] width 59 height 11
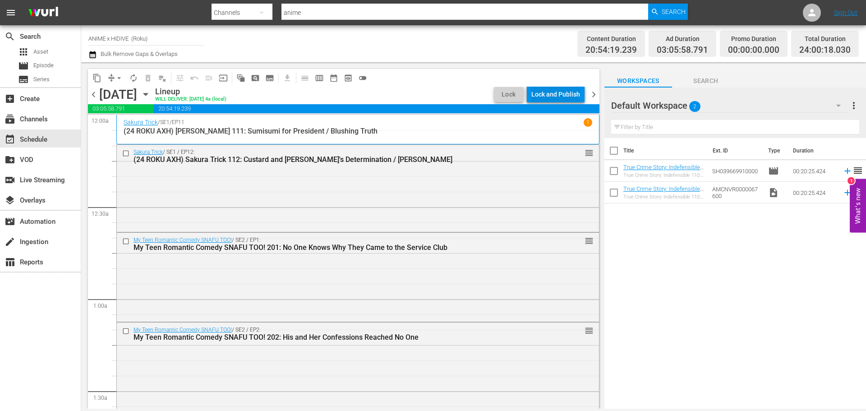
click at [544, 96] on div "Lock and Publish" at bounding box center [555, 94] width 49 height 16
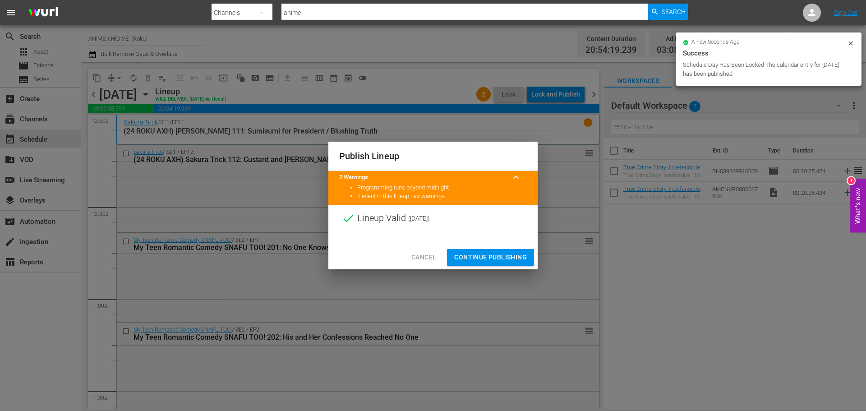
click at [499, 248] on div "Cancel Continue Publishing" at bounding box center [432, 257] width 209 height 24
click at [499, 258] on span "Continue Publishing" at bounding box center [490, 257] width 73 height 11
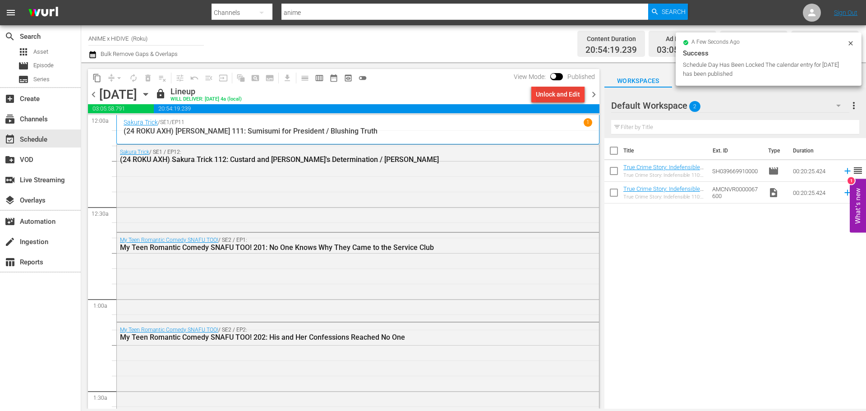
click at [563, 98] on div "Unlock and Edit" at bounding box center [558, 94] width 44 height 16
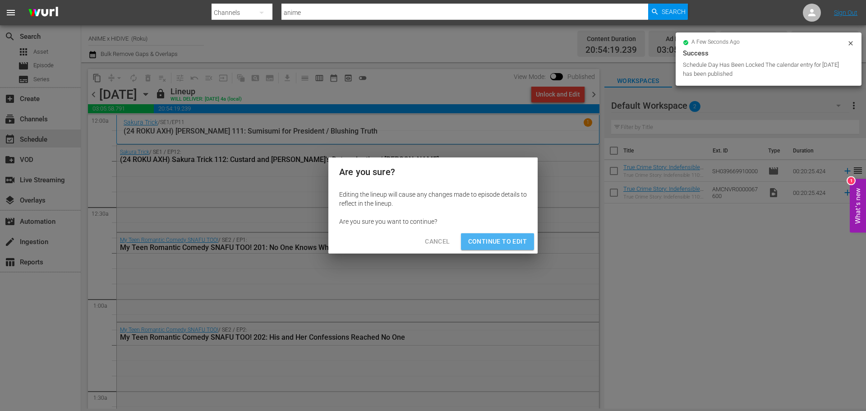
click at [511, 243] on span "Continue to Edit" at bounding box center [497, 241] width 59 height 11
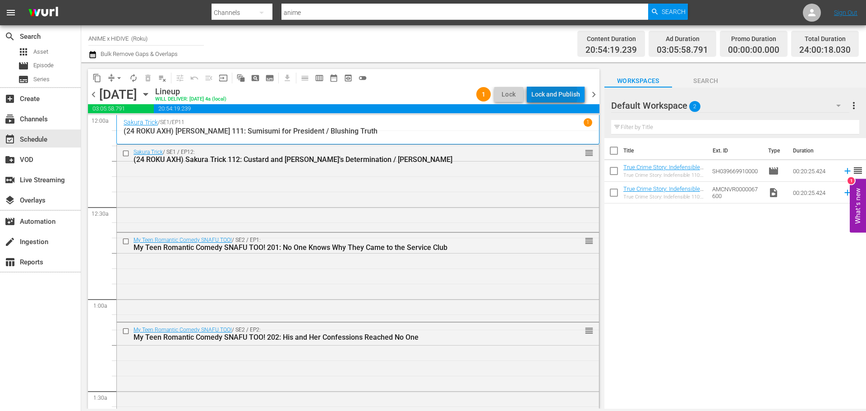
click at [556, 94] on div "Lock and Publish" at bounding box center [555, 94] width 49 height 16
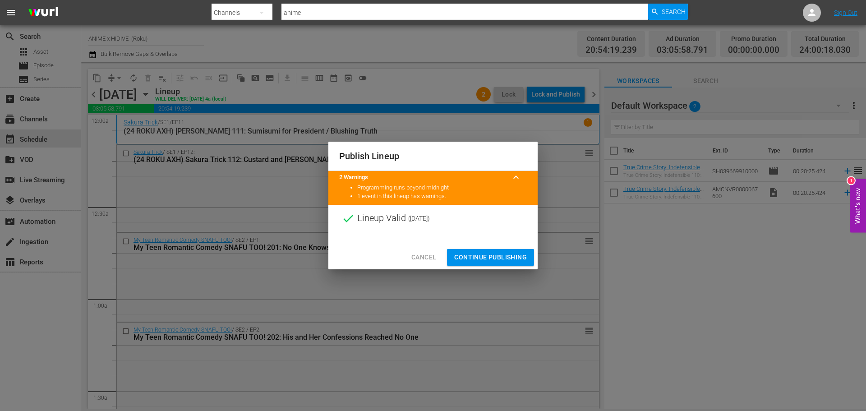
click at [512, 258] on span "Continue Publishing" at bounding box center [490, 257] width 73 height 11
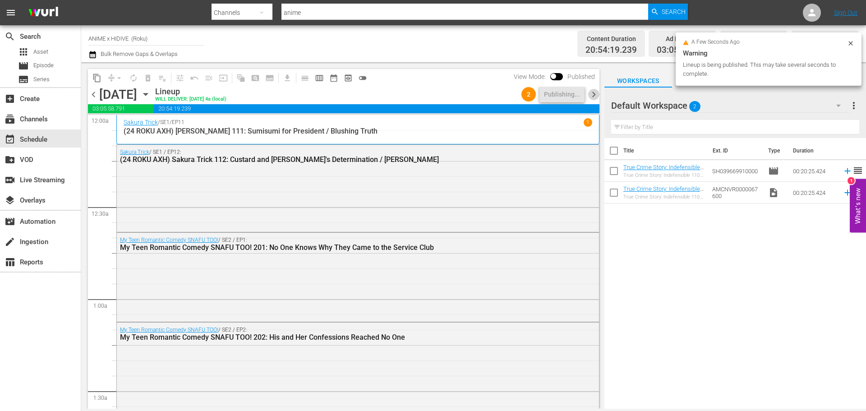
click at [595, 98] on span "chevron_right" at bounding box center [593, 94] width 11 height 11
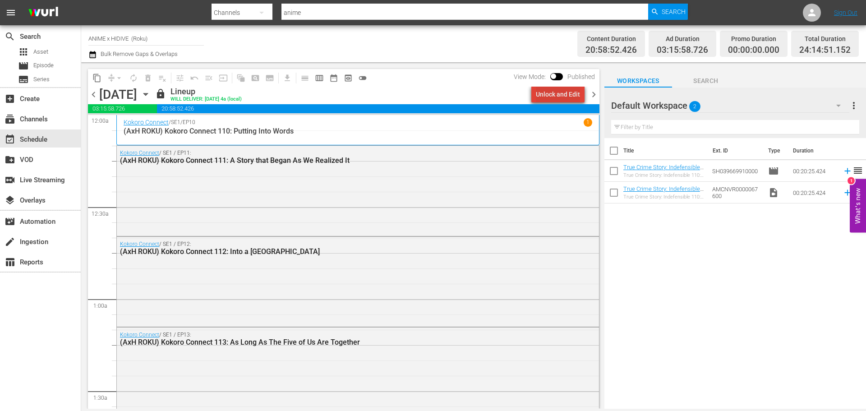
click at [564, 98] on div "Unlock and Edit" at bounding box center [558, 94] width 44 height 16
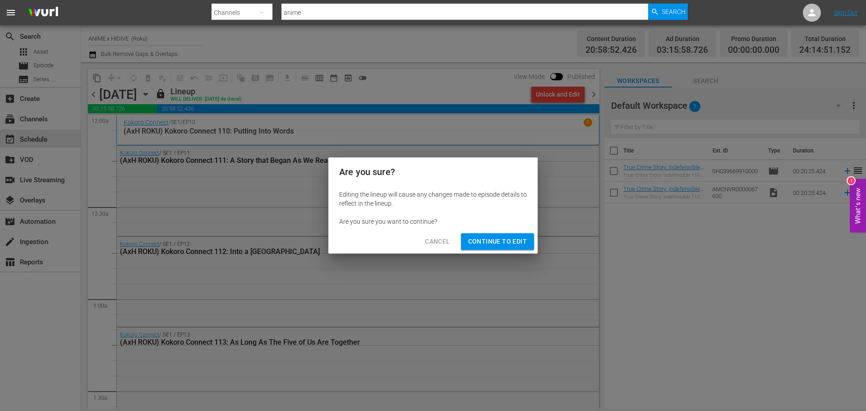
click at [509, 239] on span "Continue to Edit" at bounding box center [497, 241] width 59 height 11
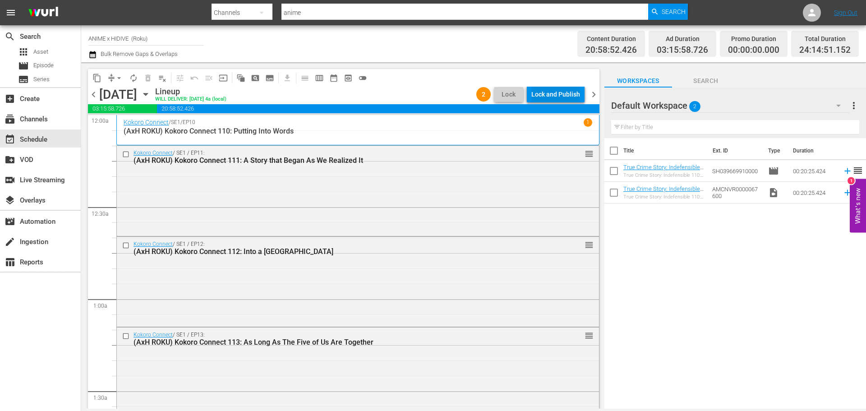
click at [559, 88] on div "Lock and Publish" at bounding box center [555, 94] width 49 height 16
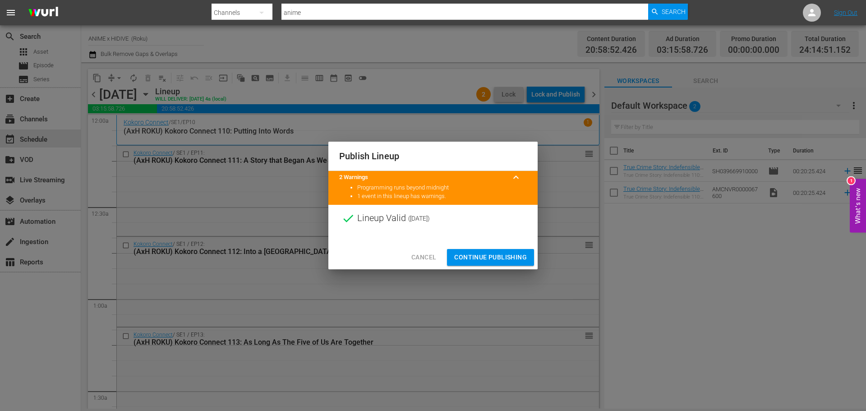
click at [514, 256] on span "Continue Publishing" at bounding box center [490, 257] width 73 height 11
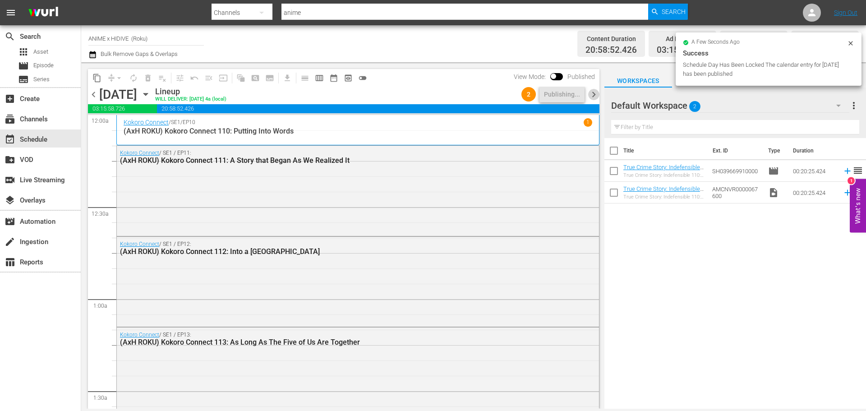
click at [591, 95] on span "chevron_right" at bounding box center [593, 94] width 11 height 11
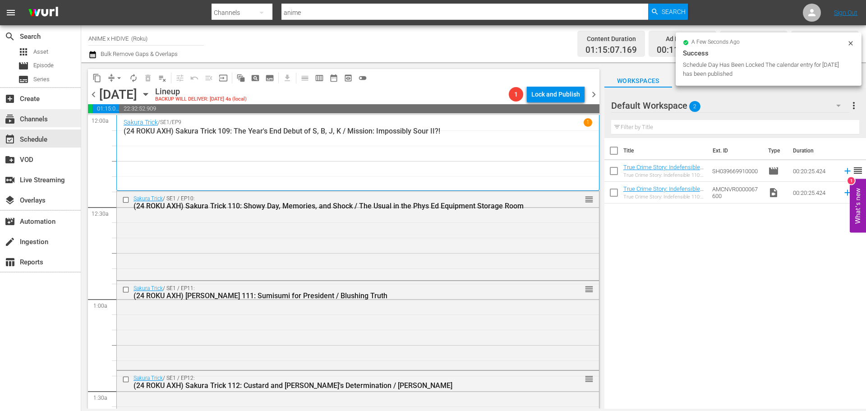
click at [36, 122] on div "subscriptions Channels" at bounding box center [25, 118] width 50 height 8
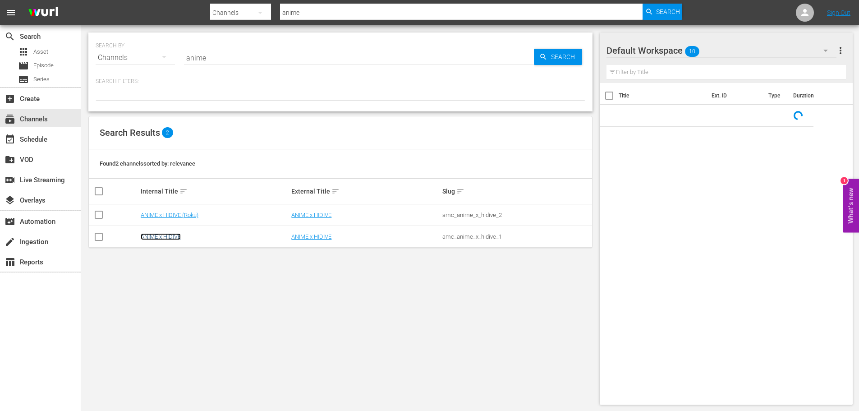
click at [169, 238] on link "ANIME x HIDIVE" at bounding box center [161, 236] width 40 height 7
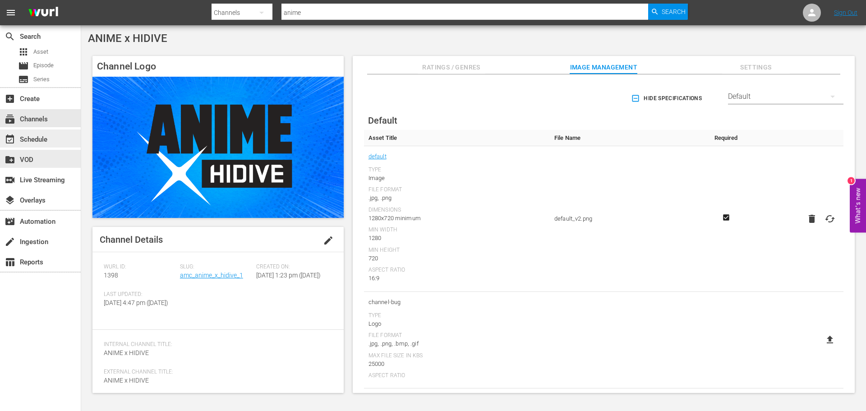
click at [64, 146] on div "event_available Schedule" at bounding box center [40, 138] width 81 height 18
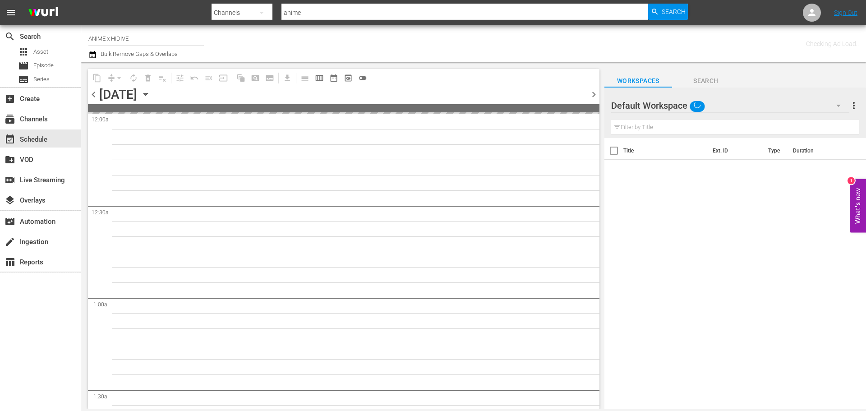
click at [151, 92] on icon "button" at bounding box center [146, 94] width 10 height 10
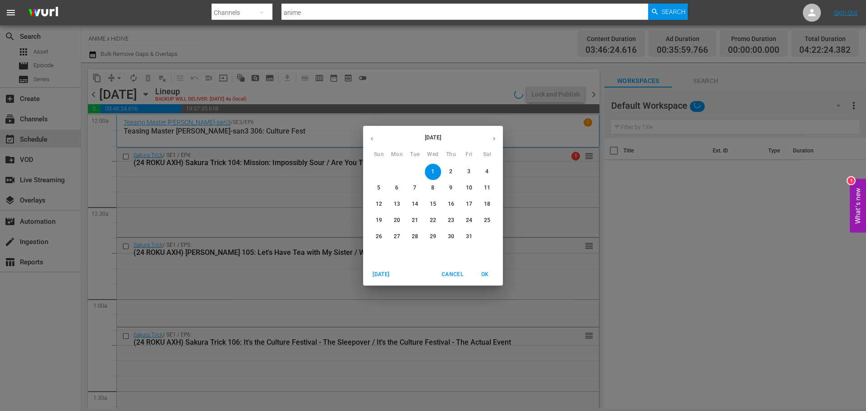
click at [368, 137] on icon "button" at bounding box center [371, 138] width 7 height 7
click at [434, 200] on p "17" at bounding box center [433, 204] width 6 height 8
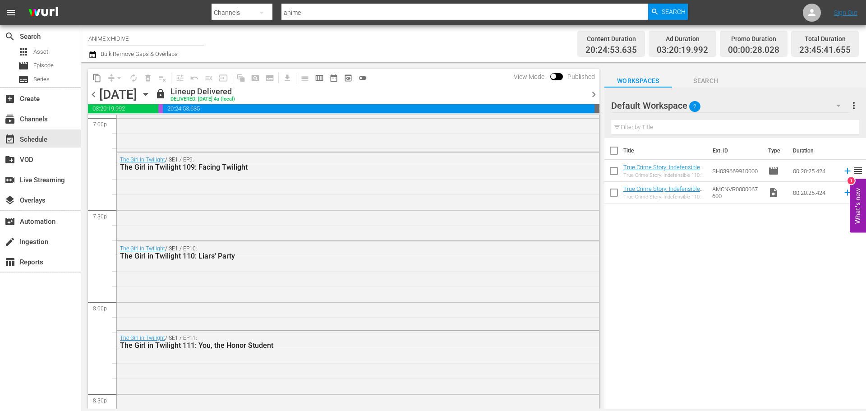
scroll to position [4125, 0]
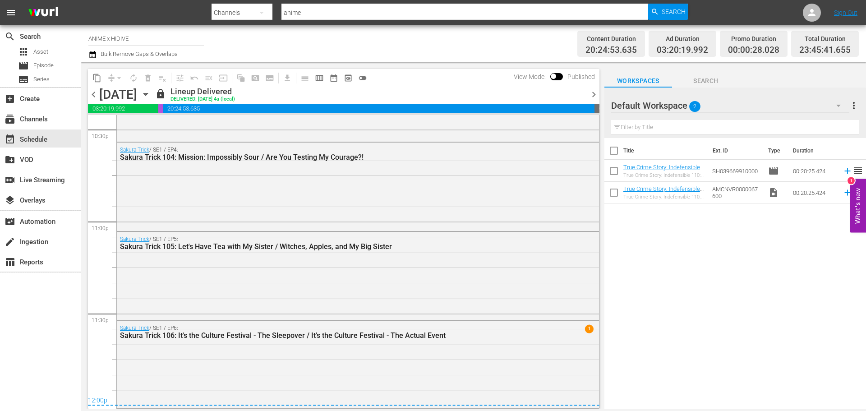
click at [593, 92] on span "chevron_right" at bounding box center [593, 94] width 11 height 11
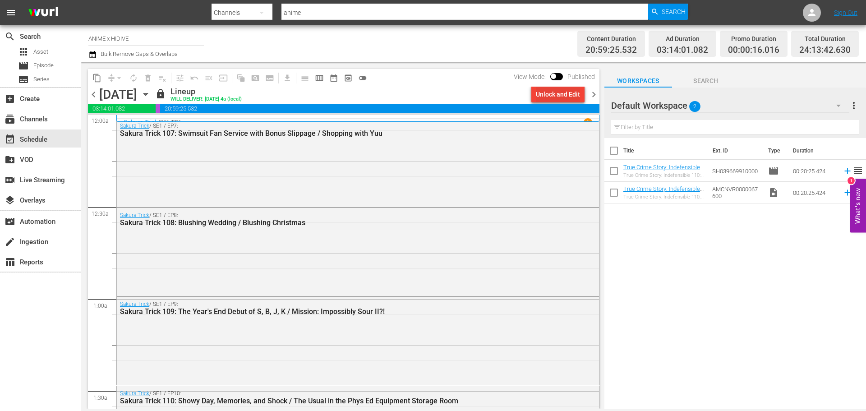
click at [556, 94] on div "Unlock and Edit" at bounding box center [558, 94] width 44 height 16
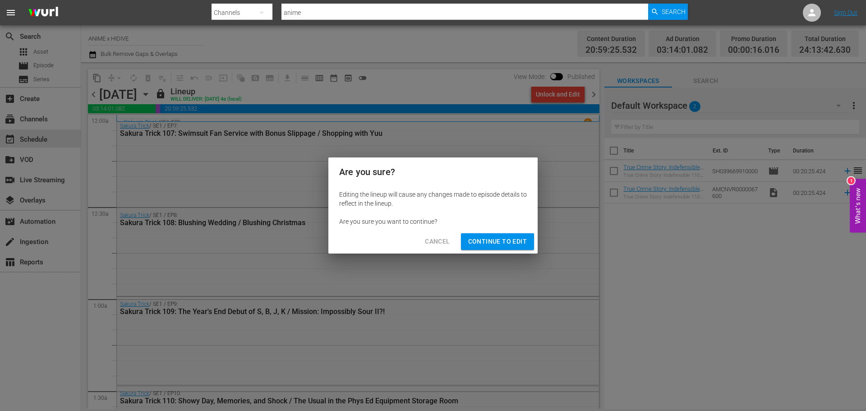
drag, startPoint x: 493, startPoint y: 243, endPoint x: 490, endPoint y: 109, distance: 134.4
click at [493, 243] on span "Continue to Edit" at bounding box center [497, 241] width 59 height 11
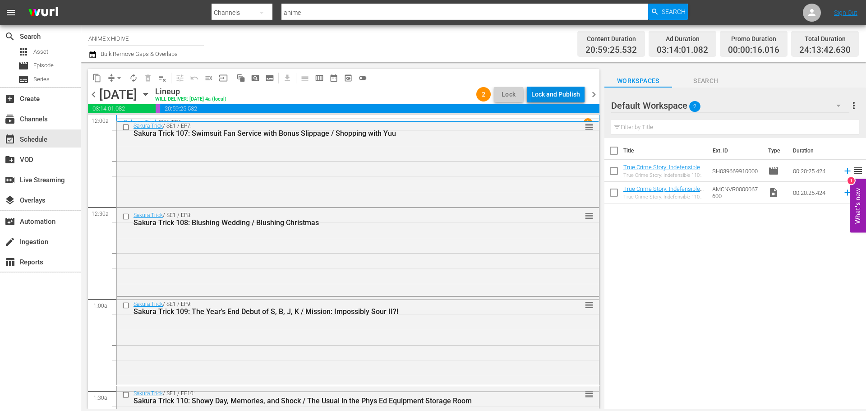
click at [560, 96] on div "Lock and Publish" at bounding box center [555, 94] width 49 height 16
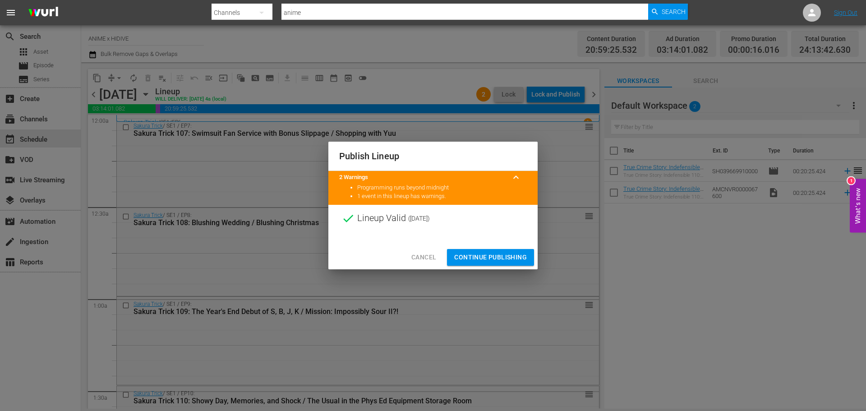
click at [482, 258] on span "Continue Publishing" at bounding box center [490, 257] width 73 height 11
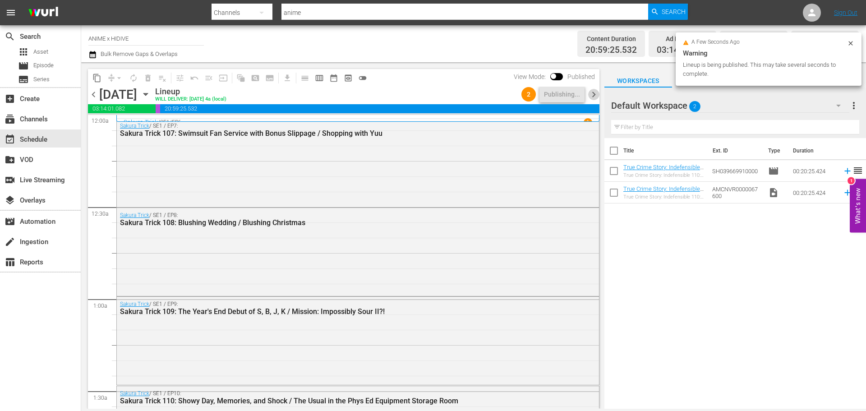
click at [595, 96] on span "chevron_right" at bounding box center [593, 94] width 11 height 11
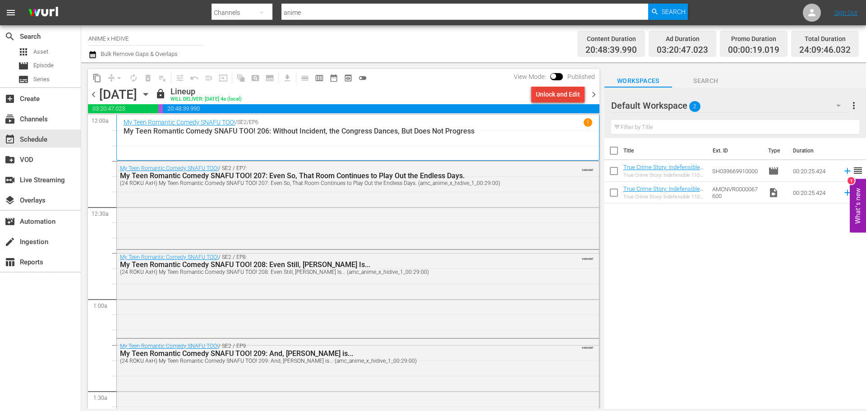
click at [537, 100] on div "Unlock and Edit" at bounding box center [558, 94] width 44 height 16
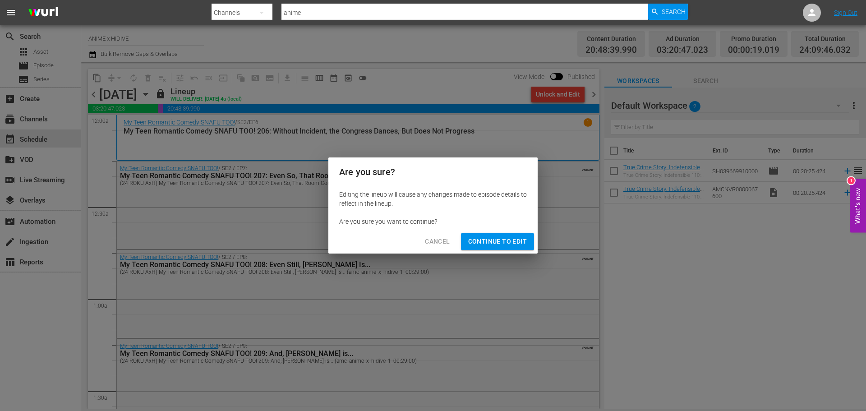
click at [495, 228] on div "Editing the lineup will cause any changes made to episode details to reflect in…" at bounding box center [432, 207] width 209 height 43
click at [491, 239] on span "Continue to Edit" at bounding box center [497, 241] width 59 height 11
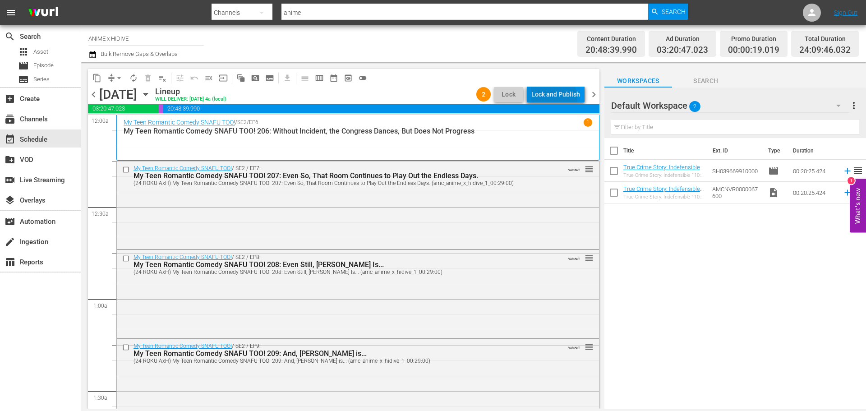
click at [549, 99] on div "Lock and Publish" at bounding box center [555, 94] width 49 height 16
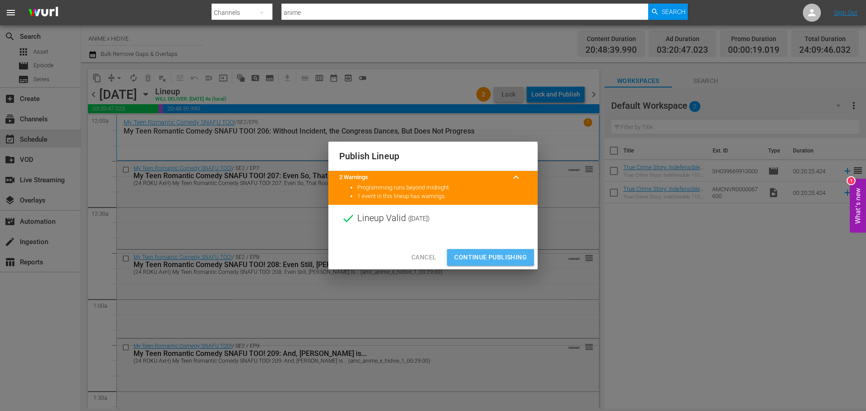
click at [507, 262] on span "Continue Publishing" at bounding box center [490, 257] width 73 height 11
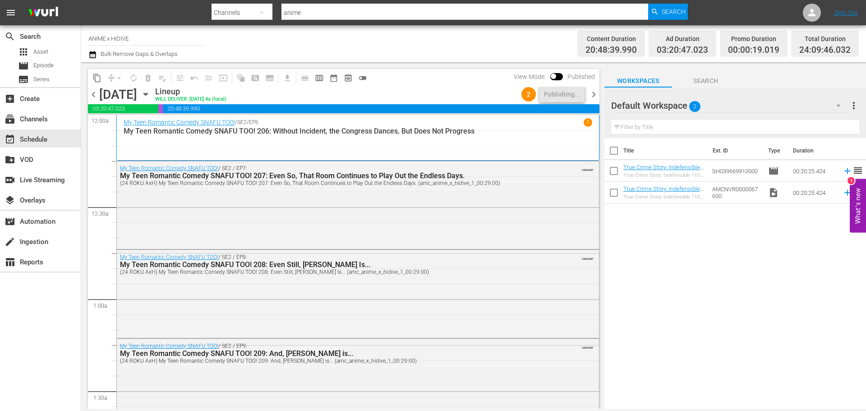
click at [595, 95] on span "chevron_right" at bounding box center [593, 94] width 11 height 11
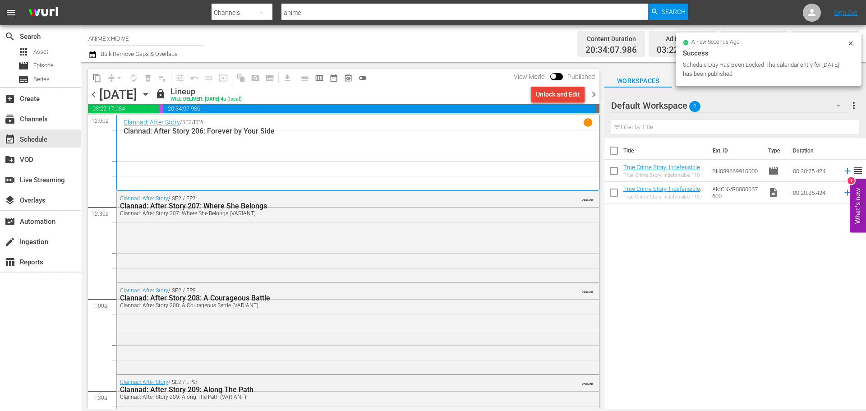
click at [549, 97] on div "Unlock and Edit" at bounding box center [558, 94] width 44 height 16
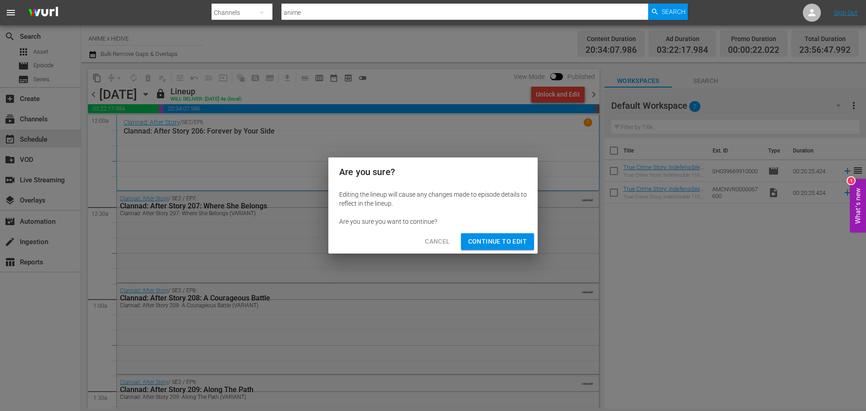
click at [530, 240] on button "Continue to Edit" at bounding box center [497, 241] width 73 height 17
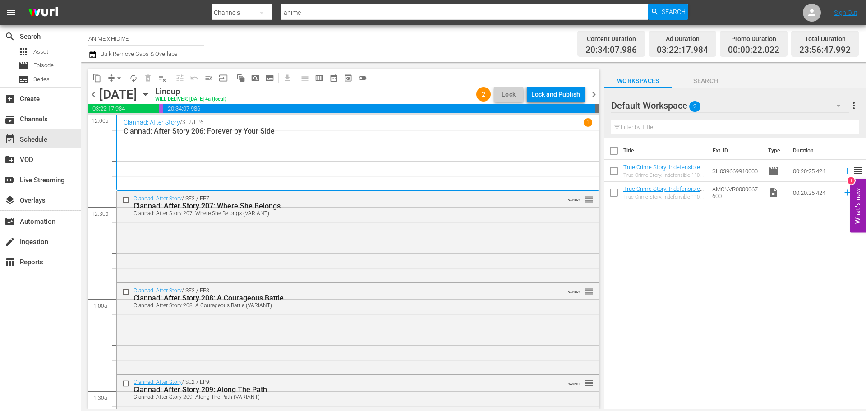
click at [539, 97] on div "Lock and Publish" at bounding box center [555, 94] width 49 height 16
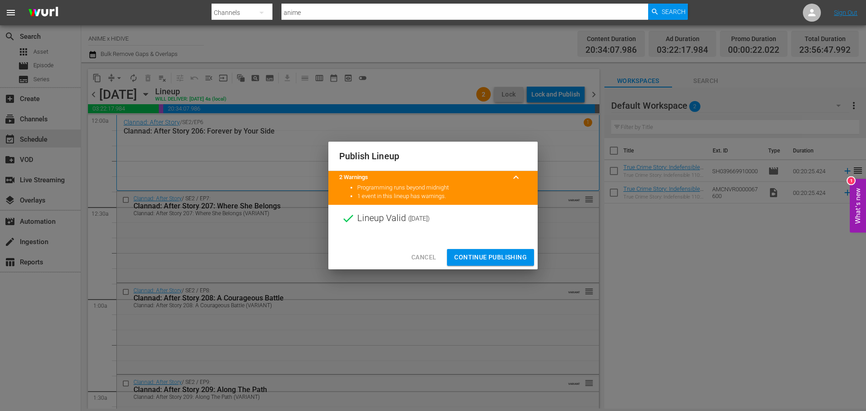
click at [468, 259] on span "Continue Publishing" at bounding box center [490, 257] width 73 height 11
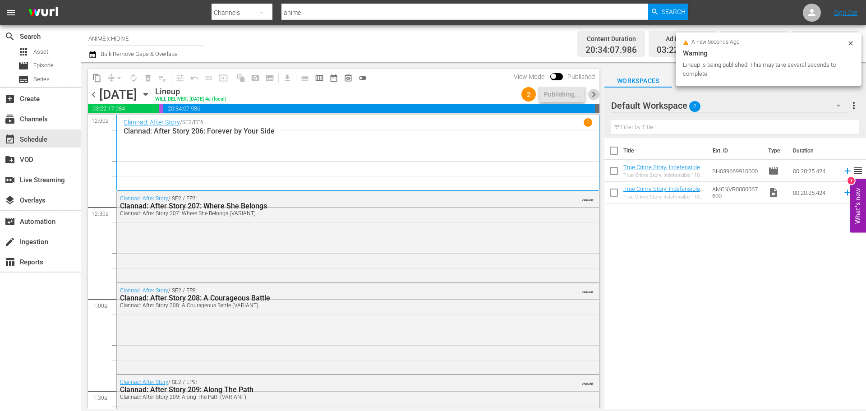
click at [591, 94] on span "chevron_right" at bounding box center [593, 94] width 11 height 11
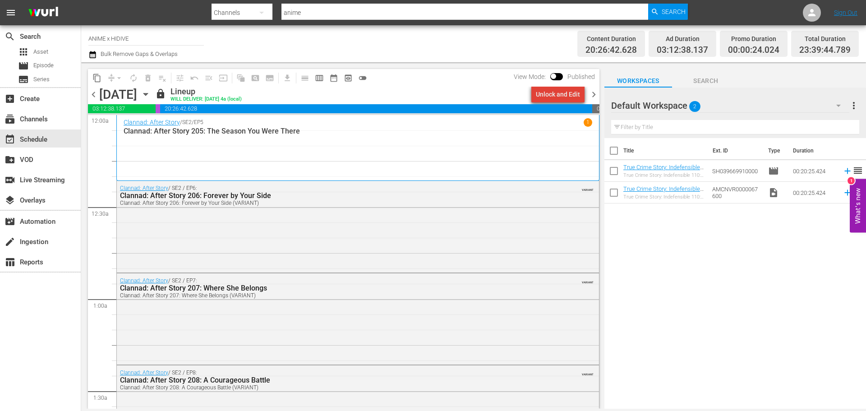
click at [566, 95] on div "Unlock and Edit" at bounding box center [558, 94] width 44 height 16
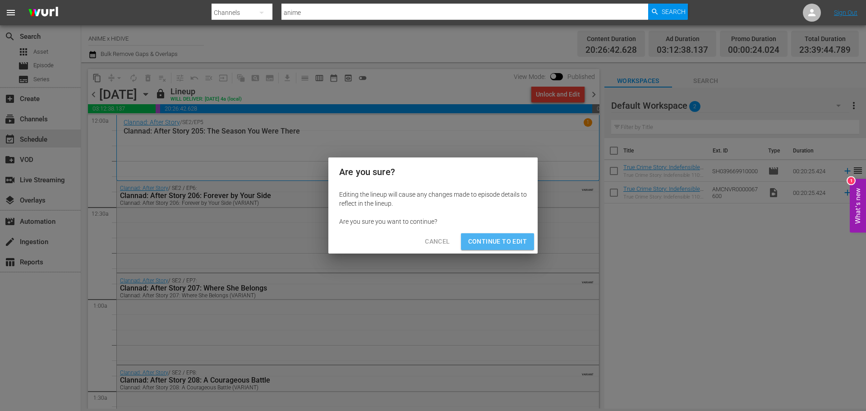
click at [490, 234] on button "Continue to Edit" at bounding box center [497, 241] width 73 height 17
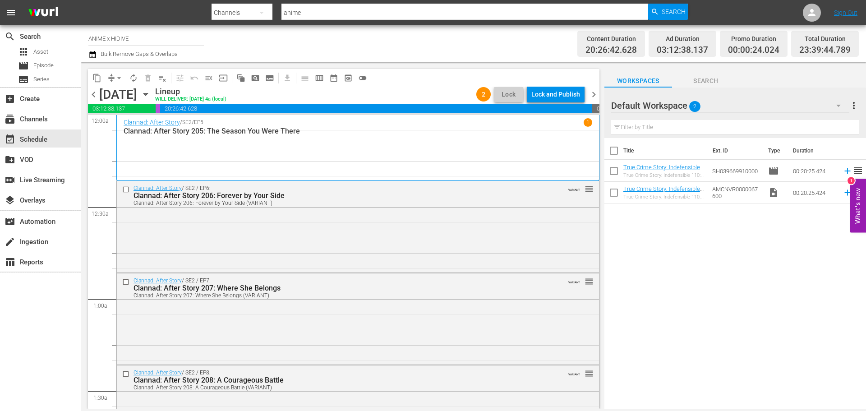
click at [566, 97] on div "Lock and Publish" at bounding box center [555, 94] width 49 height 16
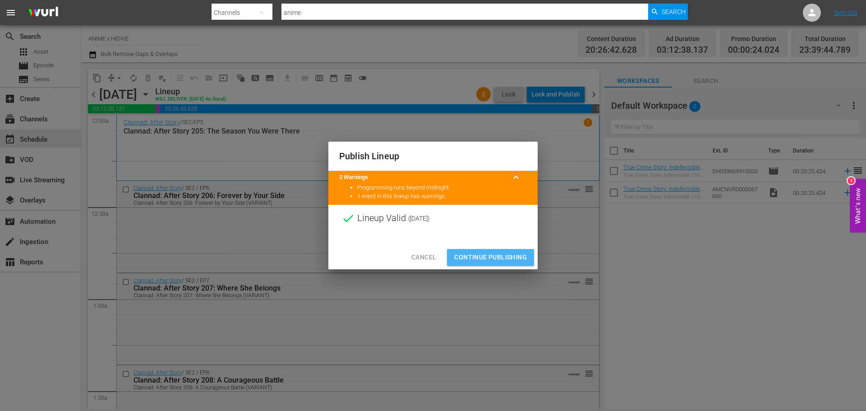
click at [494, 259] on span "Continue Publishing" at bounding box center [490, 257] width 73 height 11
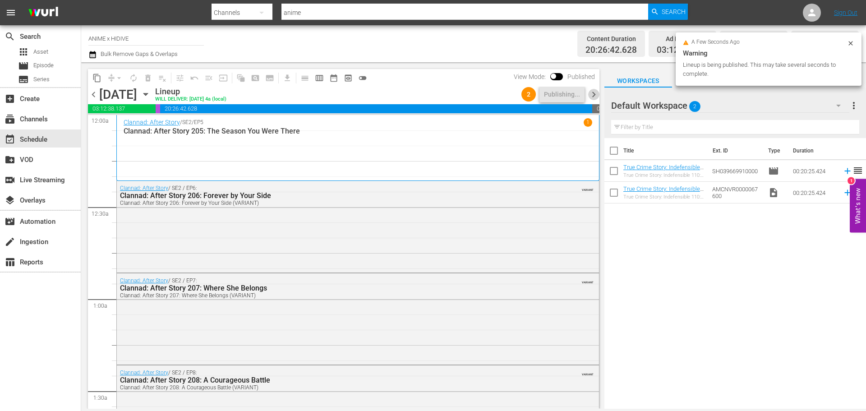
click at [597, 92] on span "chevron_right" at bounding box center [593, 94] width 11 height 11
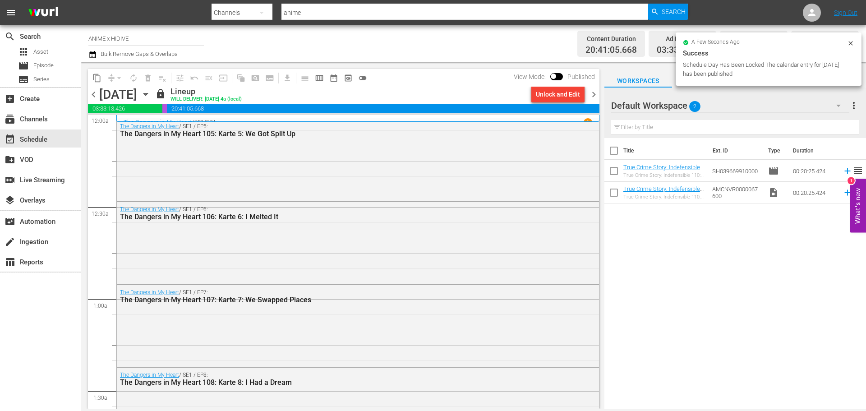
click at [559, 96] on div "Unlock and Edit" at bounding box center [558, 94] width 44 height 16
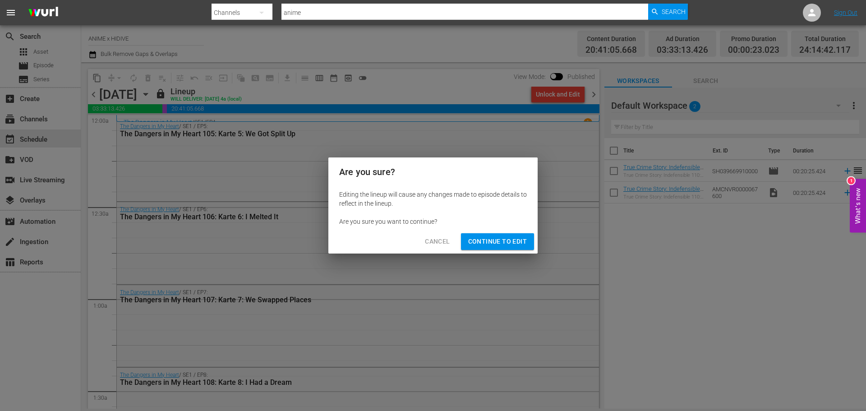
click at [499, 236] on span "Continue to Edit" at bounding box center [497, 241] width 59 height 11
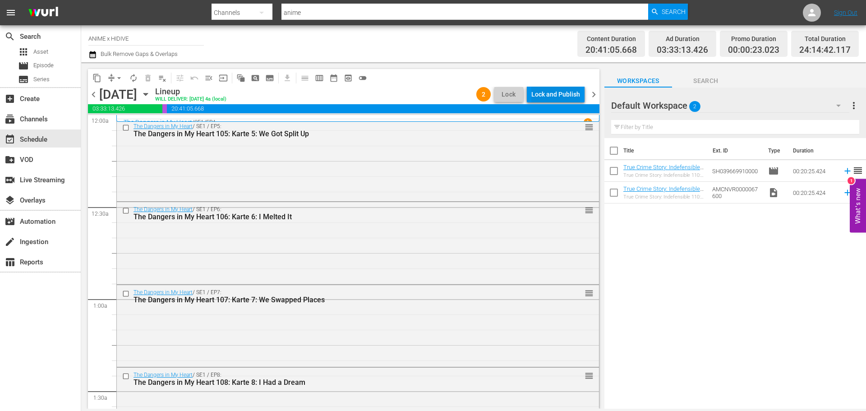
click at [552, 92] on div "Lock and Publish" at bounding box center [555, 94] width 49 height 16
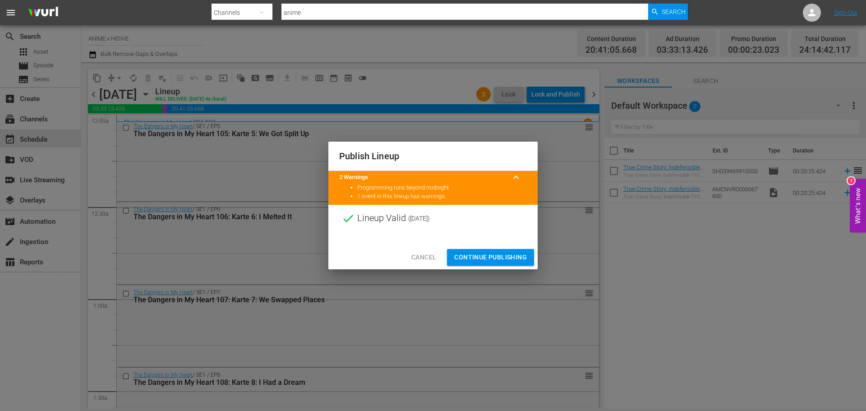
click at [507, 249] on button "Continue Publishing" at bounding box center [490, 257] width 87 height 17
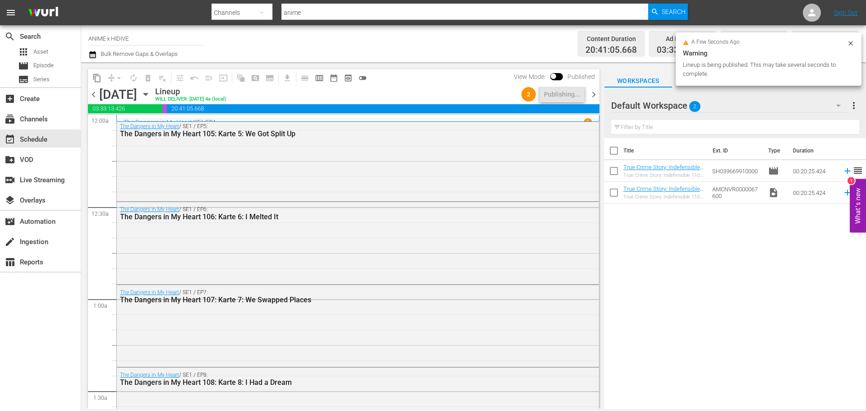
click at [594, 92] on span "chevron_right" at bounding box center [593, 94] width 11 height 11
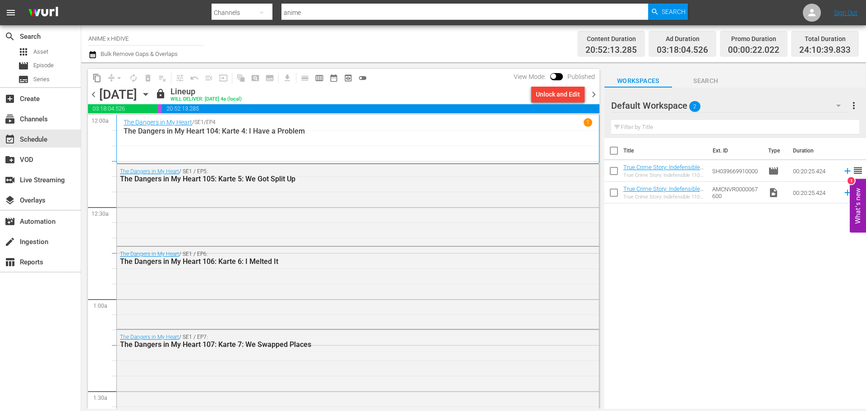
click at [558, 95] on div "Unlock and Edit" at bounding box center [558, 94] width 44 height 16
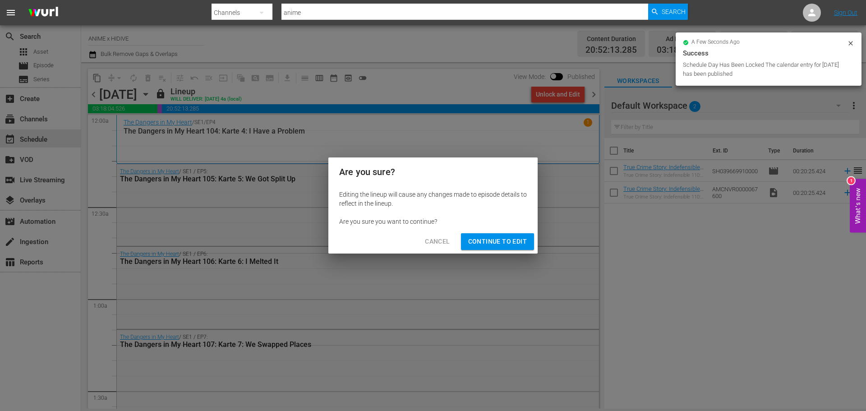
click at [476, 239] on span "Continue to Edit" at bounding box center [497, 241] width 59 height 11
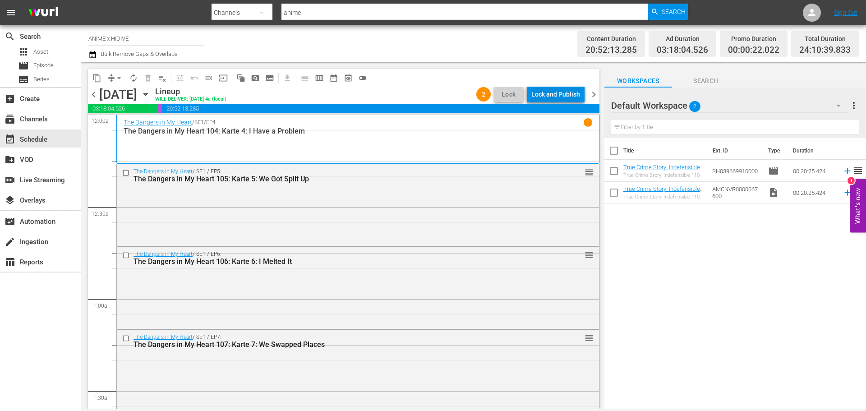
click at [556, 95] on div "Lock and Publish" at bounding box center [555, 94] width 49 height 16
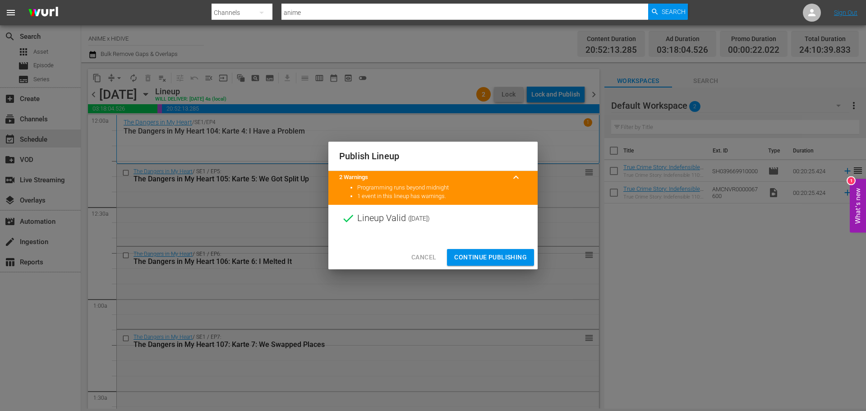
click at [488, 259] on span "Continue Publishing" at bounding box center [490, 257] width 73 height 11
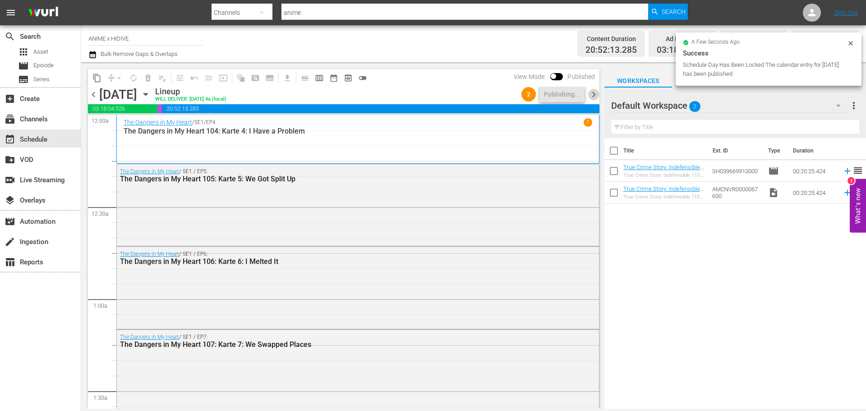
click at [592, 95] on span "chevron_right" at bounding box center [593, 94] width 11 height 11
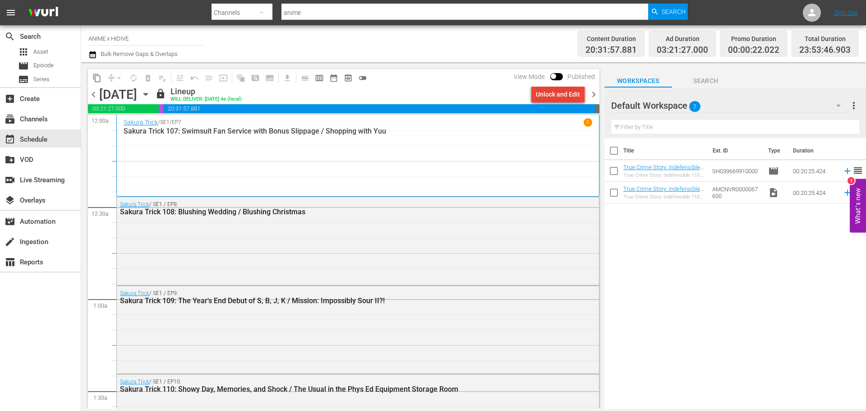
click at [549, 93] on div "Unlock and Edit" at bounding box center [558, 94] width 44 height 16
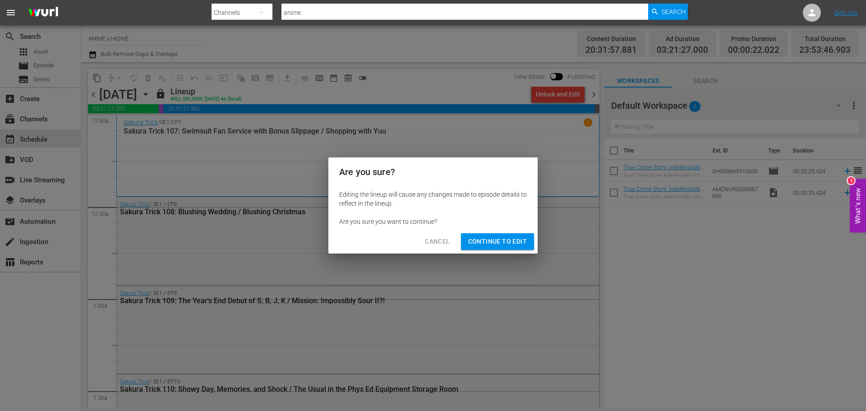
click at [494, 245] on span "Continue to Edit" at bounding box center [497, 241] width 59 height 11
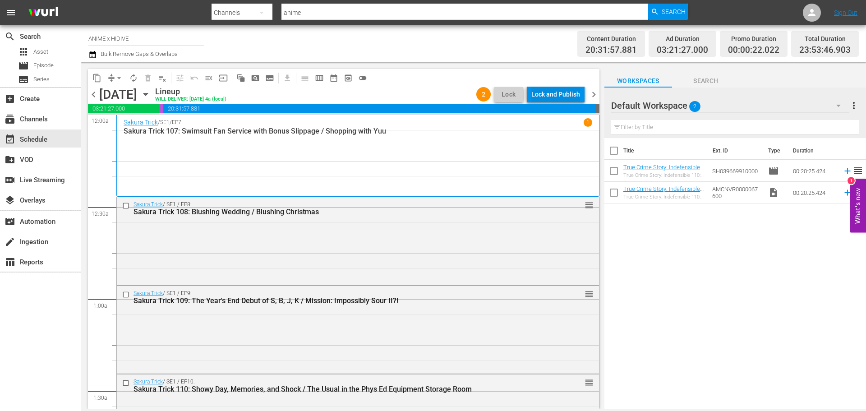
click at [555, 97] on div "Lock and Publish" at bounding box center [555, 94] width 49 height 16
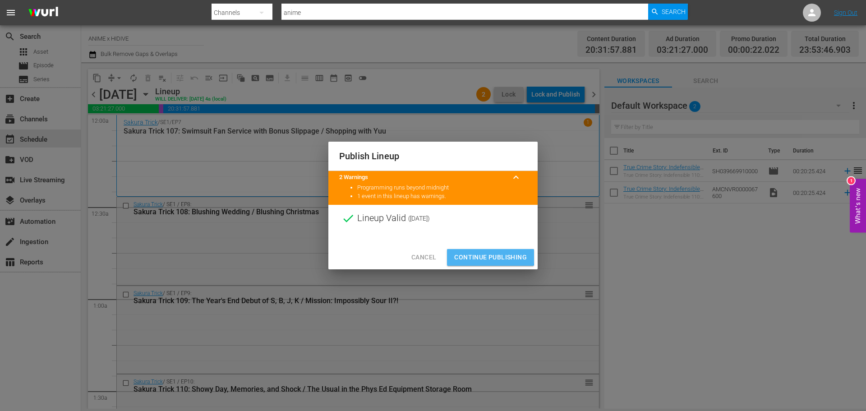
click at [472, 255] on span "Continue Publishing" at bounding box center [490, 257] width 73 height 11
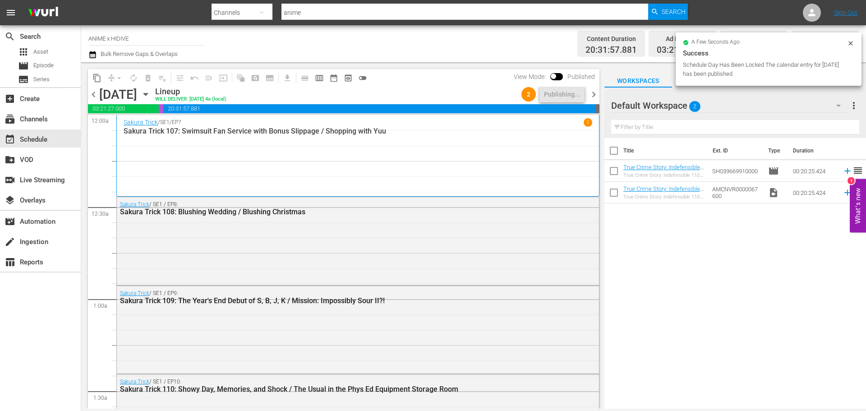
click at [592, 91] on span "chevron_right" at bounding box center [593, 94] width 11 height 11
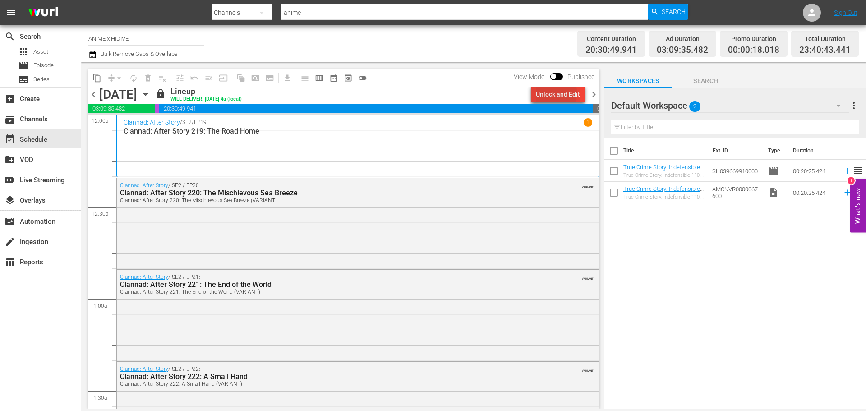
click at [551, 92] on div "Unlock and Edit" at bounding box center [558, 94] width 44 height 16
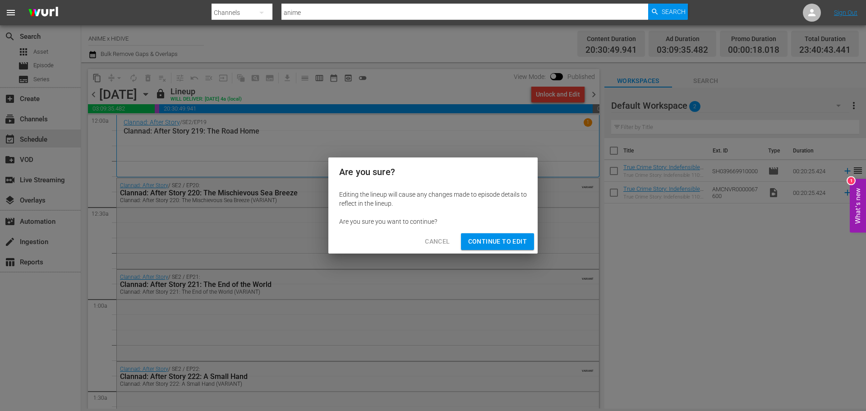
click at [490, 247] on span "Continue to Edit" at bounding box center [497, 241] width 59 height 11
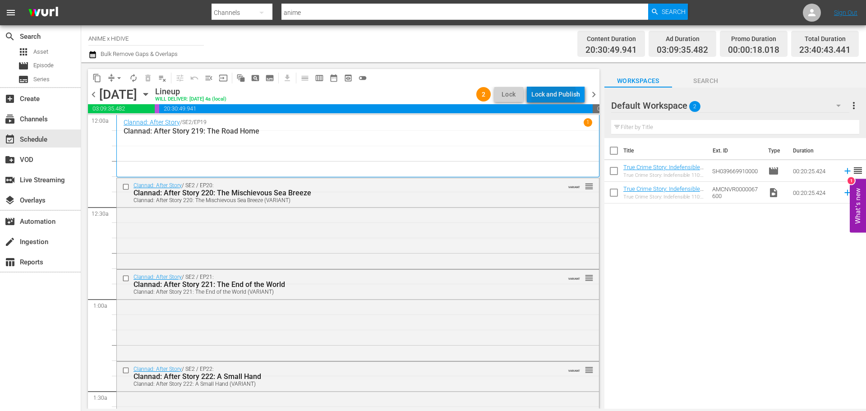
click at [550, 94] on div "Lock and Publish" at bounding box center [555, 94] width 49 height 16
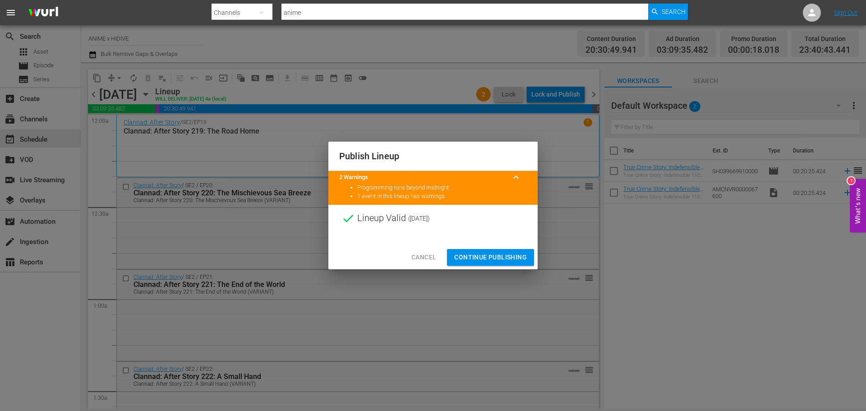
click at [470, 254] on span "Continue Publishing" at bounding box center [490, 257] width 73 height 11
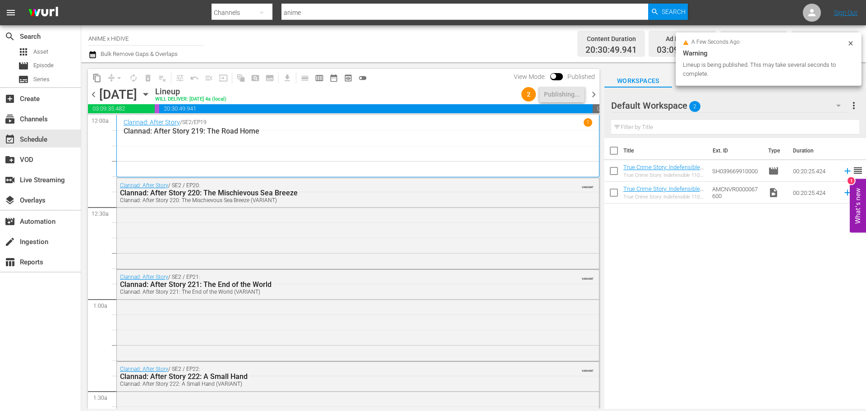
click at [592, 99] on span "chevron_right" at bounding box center [593, 94] width 11 height 11
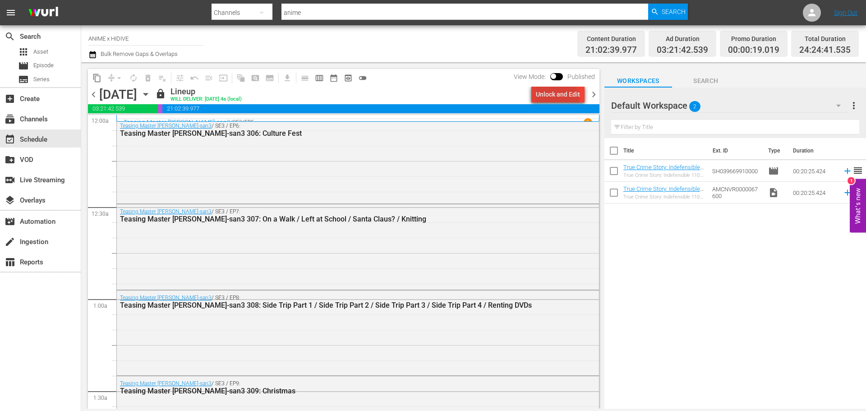
click at [552, 101] on div "Unlock and Edit" at bounding box center [558, 94] width 44 height 16
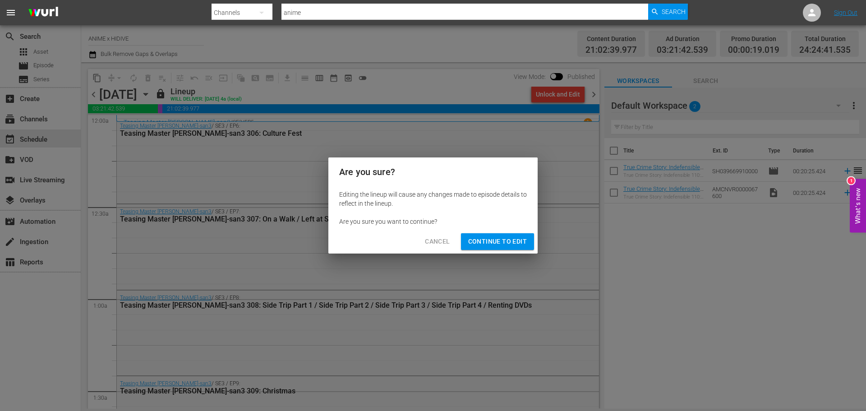
click at [483, 243] on span "Continue to Edit" at bounding box center [497, 241] width 59 height 11
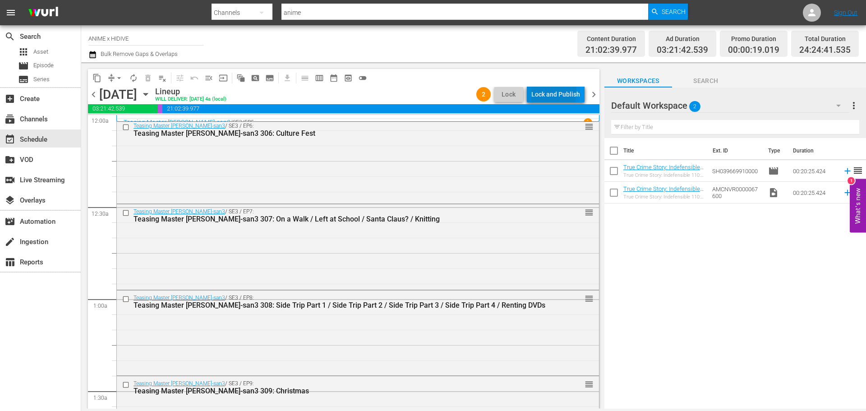
click at [537, 91] on div "Lock and Publish" at bounding box center [555, 94] width 49 height 16
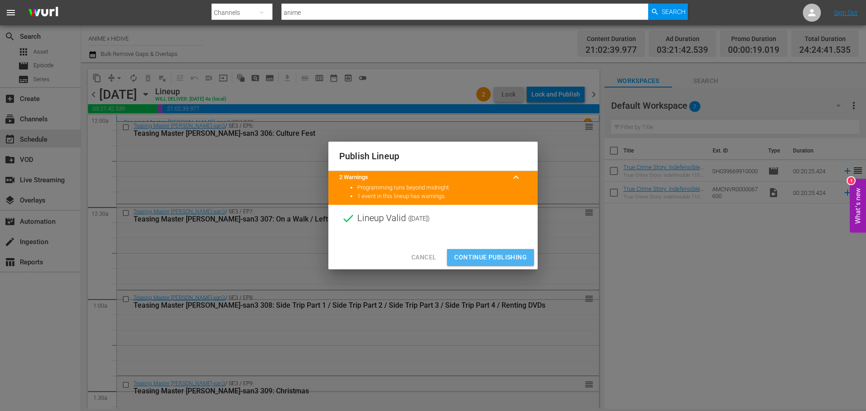
click at [514, 259] on span "Continue Publishing" at bounding box center [490, 257] width 73 height 11
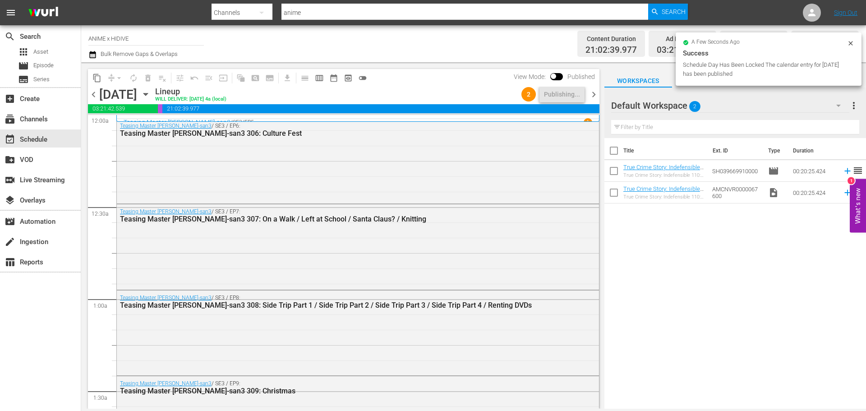
click at [593, 92] on span "chevron_right" at bounding box center [593, 94] width 11 height 11
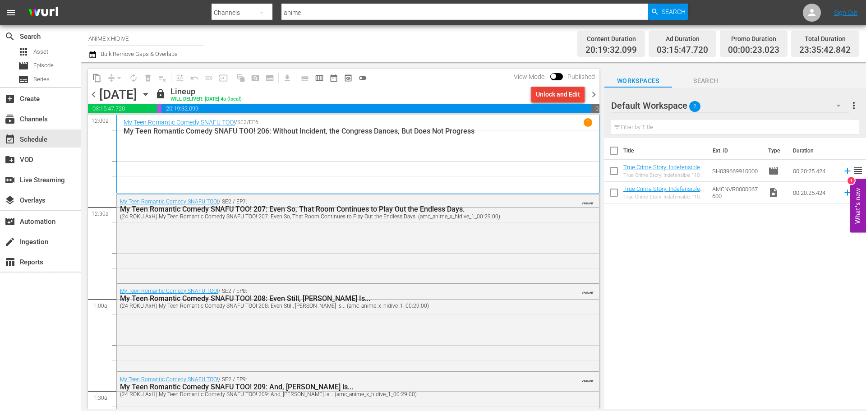
click at [554, 93] on div "Unlock and Edit" at bounding box center [558, 94] width 44 height 16
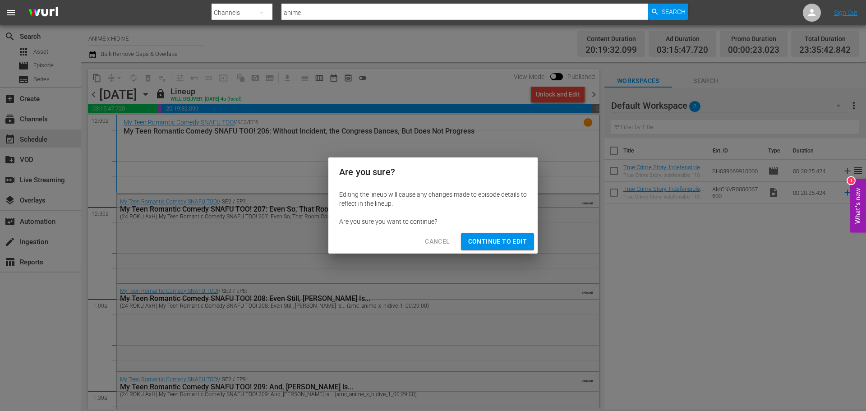
click at [508, 233] on div "Cancel Continue to Edit" at bounding box center [432, 242] width 209 height 24
click at [508, 242] on span "Continue to Edit" at bounding box center [497, 241] width 59 height 11
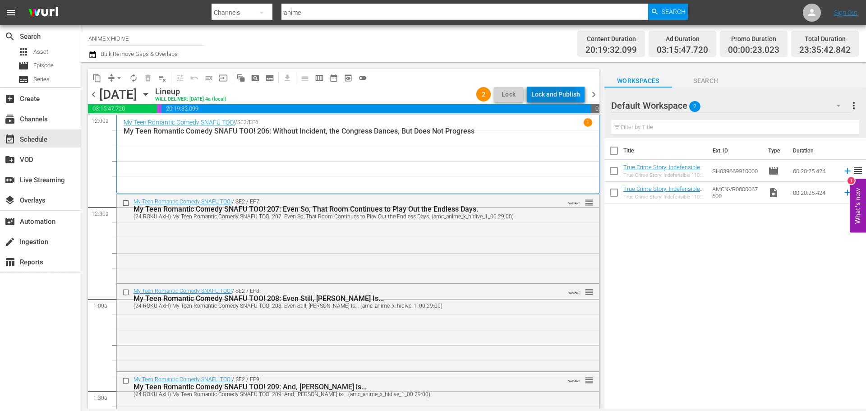
click at [547, 94] on div "Lock and Publish" at bounding box center [555, 94] width 49 height 16
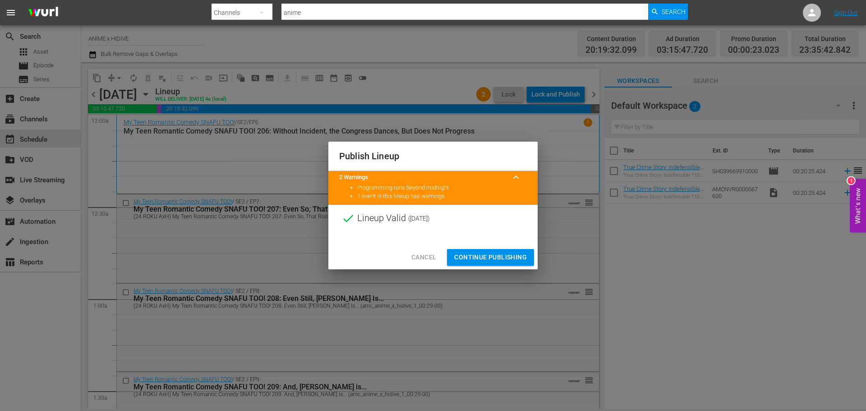
click at [505, 262] on span "Continue Publishing" at bounding box center [490, 257] width 73 height 11
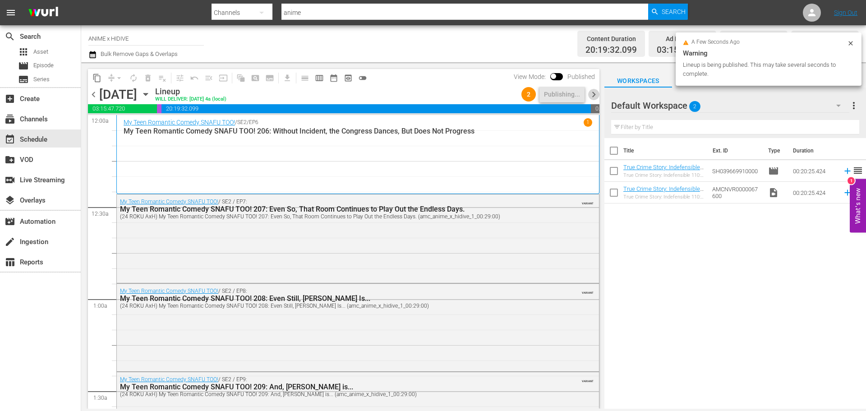
click at [592, 94] on span "chevron_right" at bounding box center [593, 94] width 11 height 11
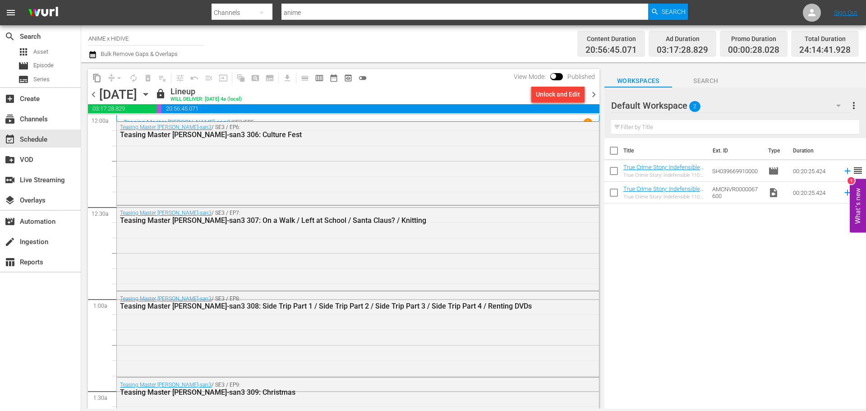
click at [555, 101] on div "Unlock and Edit" at bounding box center [558, 94] width 44 height 16
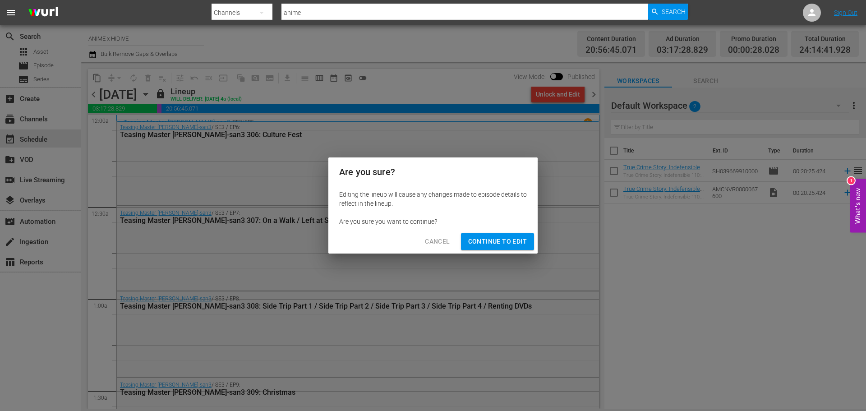
click at [521, 240] on span "Continue to Edit" at bounding box center [497, 241] width 59 height 11
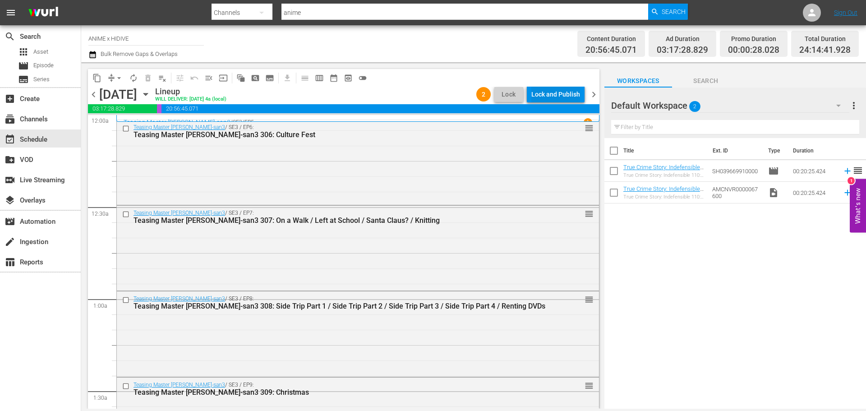
click at [554, 89] on div "Lock and Publish" at bounding box center [555, 94] width 49 height 16
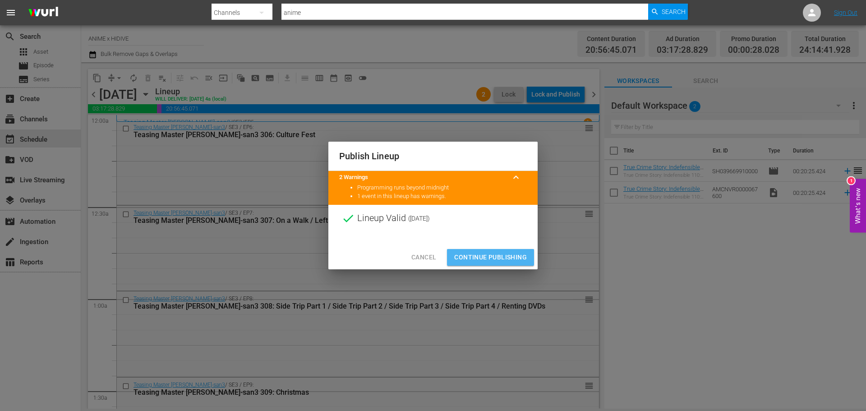
click at [489, 256] on span "Continue Publishing" at bounding box center [490, 257] width 73 height 11
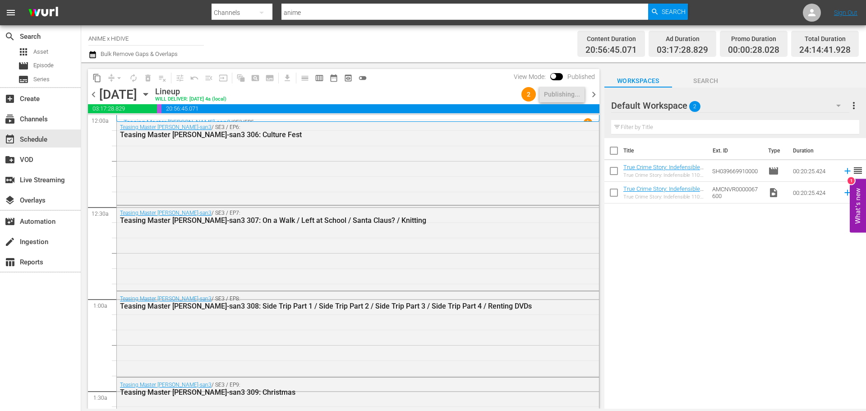
click at [591, 98] on span "chevron_right" at bounding box center [593, 94] width 11 height 11
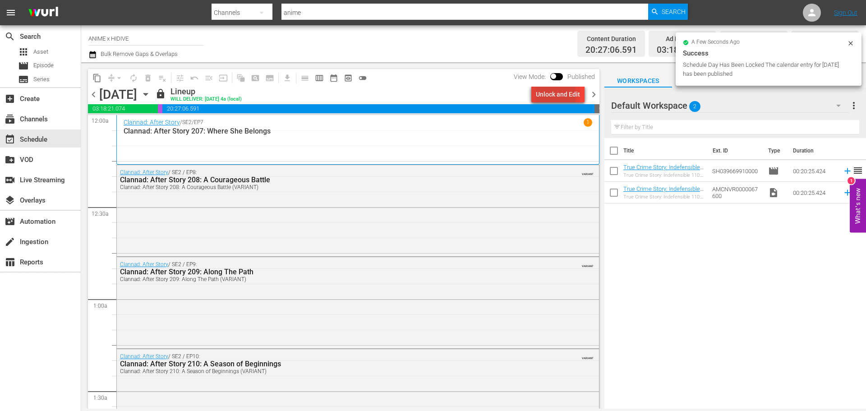
click at [543, 95] on div "Unlock and Edit" at bounding box center [558, 94] width 44 height 16
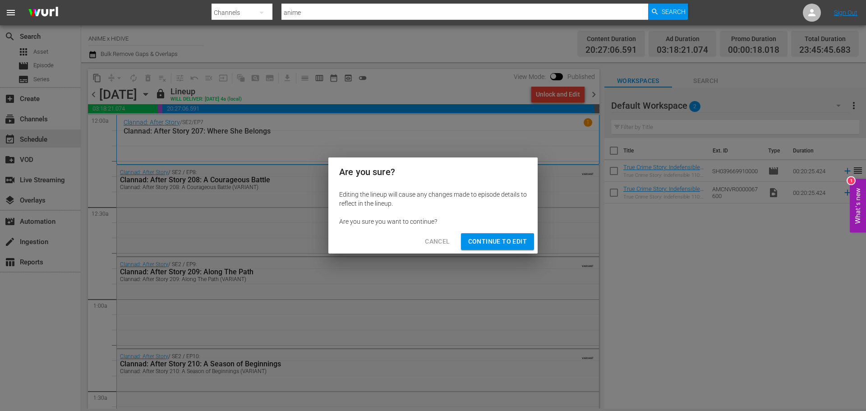
click at [504, 234] on button "Continue to Edit" at bounding box center [497, 241] width 73 height 17
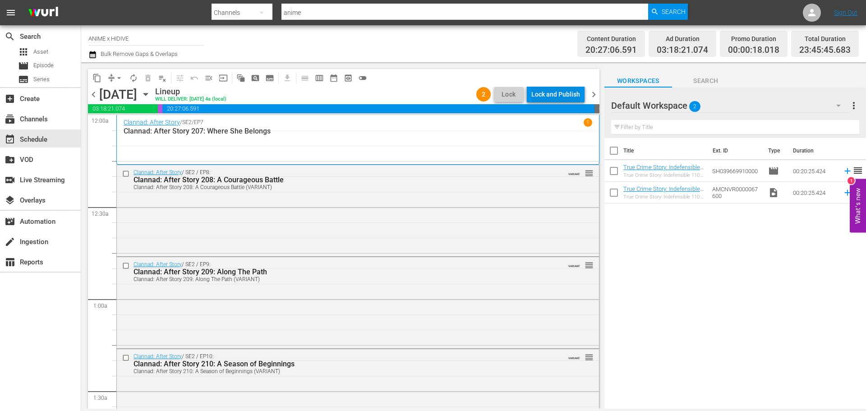
click at [544, 102] on div "Lock and Publish" at bounding box center [555, 94] width 49 height 16
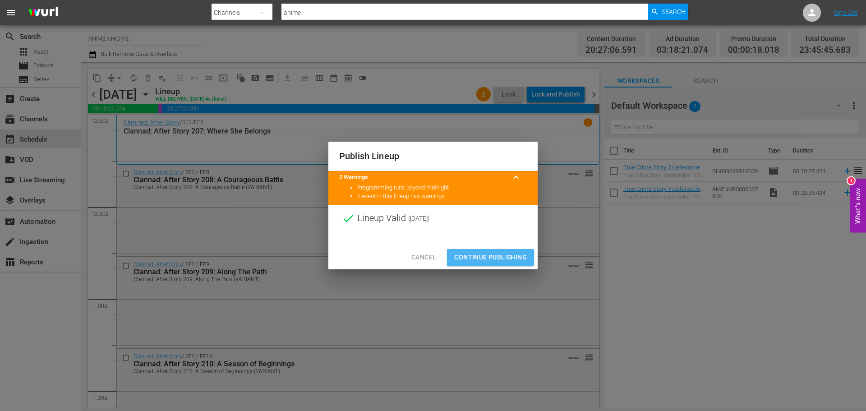
click at [500, 251] on button "Continue Publishing" at bounding box center [490, 257] width 87 height 17
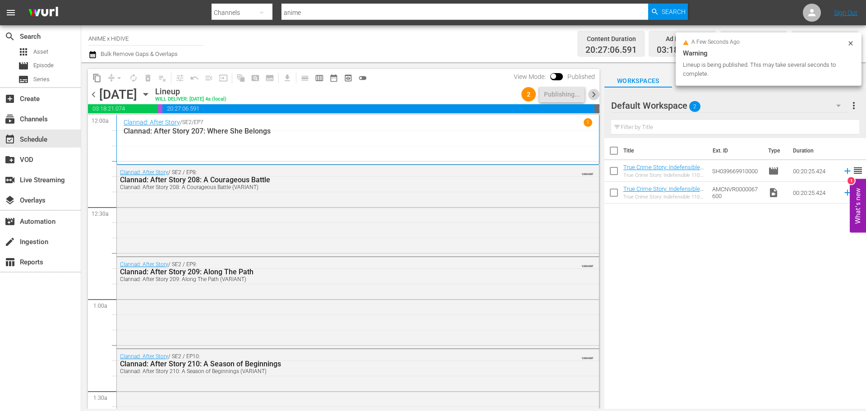
click at [593, 97] on span "chevron_right" at bounding box center [593, 94] width 11 height 11
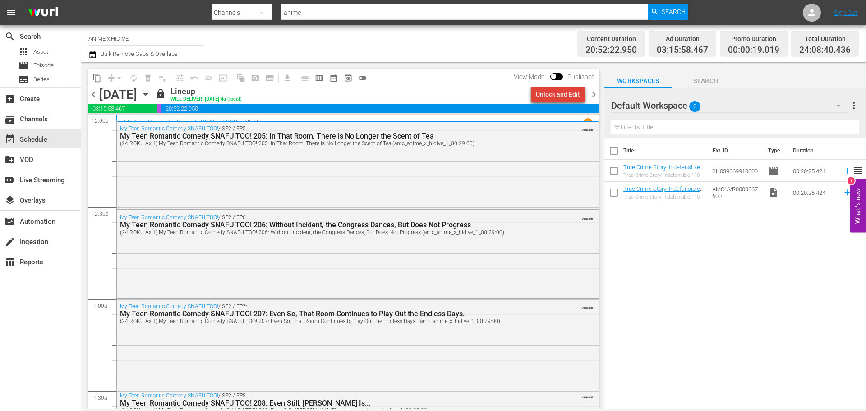
click at [563, 95] on div "Unlock and Edit" at bounding box center [558, 94] width 44 height 16
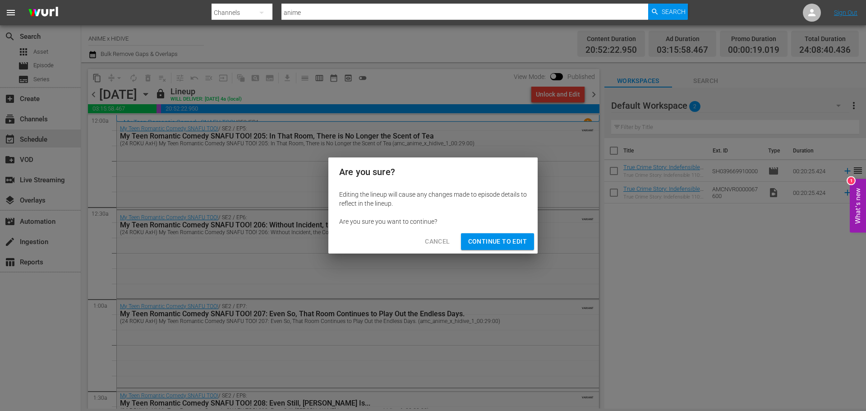
click at [497, 236] on span "Continue to Edit" at bounding box center [497, 241] width 59 height 11
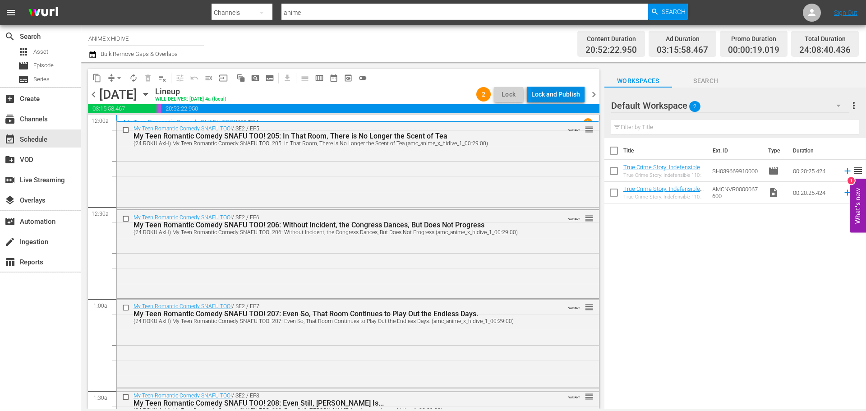
click at [544, 95] on div "Lock and Publish" at bounding box center [555, 94] width 49 height 16
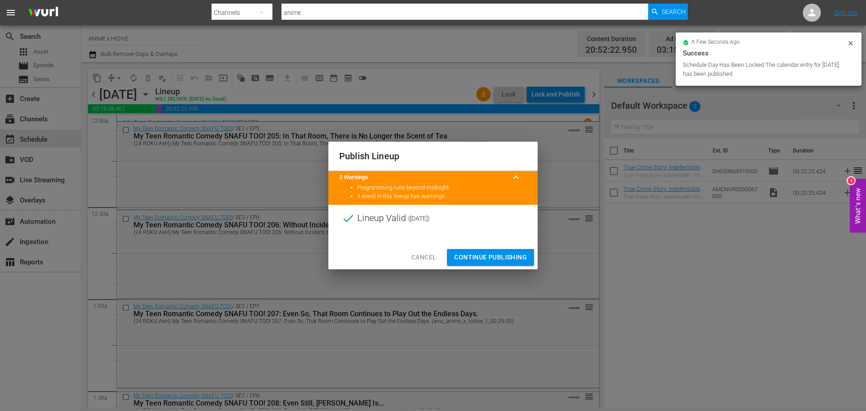
click at [504, 261] on span "Continue Publishing" at bounding box center [490, 257] width 73 height 11
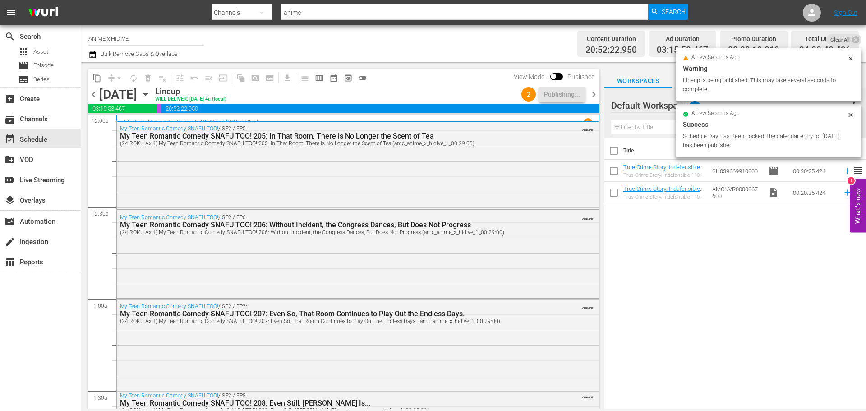
click at [589, 93] on span "chevron_right" at bounding box center [593, 94] width 11 height 11
